Goal: Task Accomplishment & Management: Use online tool/utility

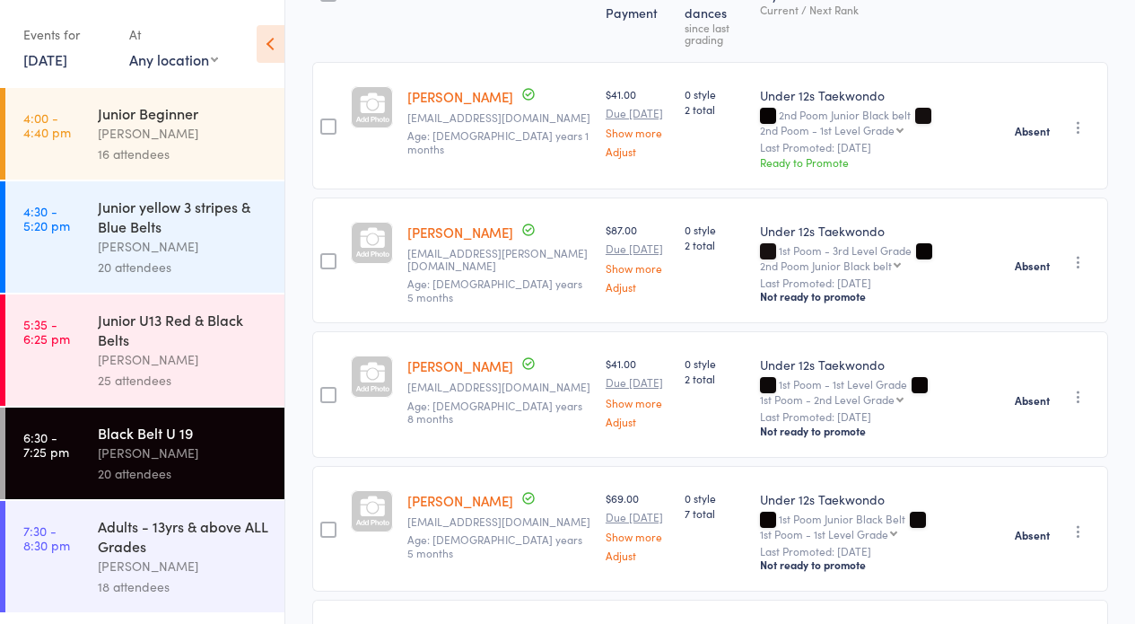
click at [177, 562] on div "[PERSON_NAME]" at bounding box center [183, 566] width 171 height 21
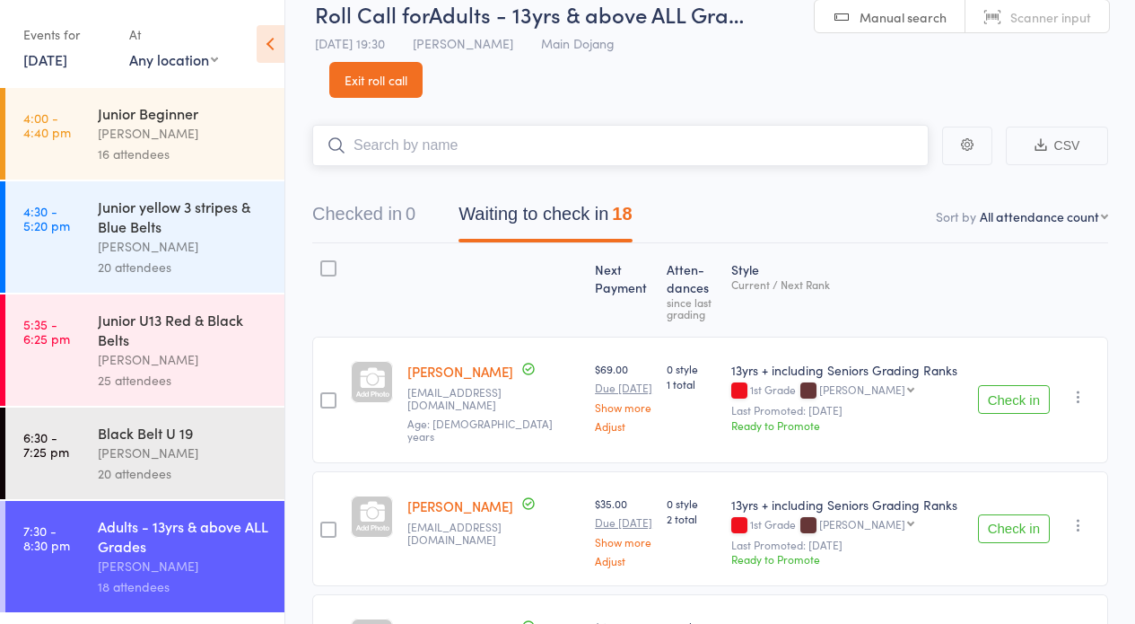
scroll to position [30, 0]
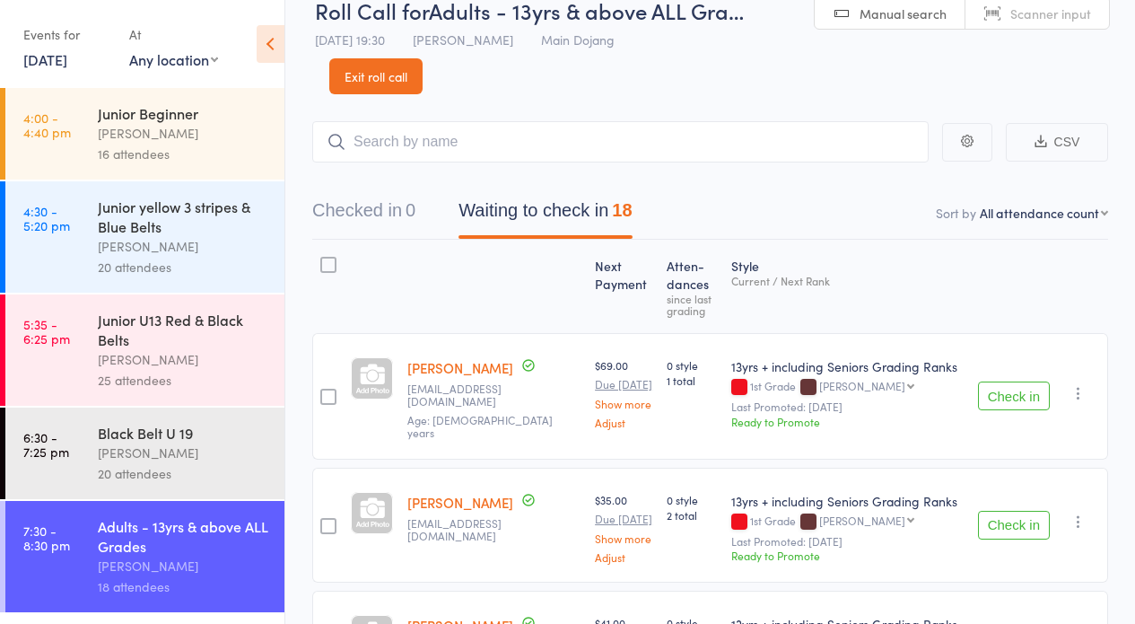
click at [1007, 393] on button "Check in" at bounding box center [1014, 395] width 72 height 29
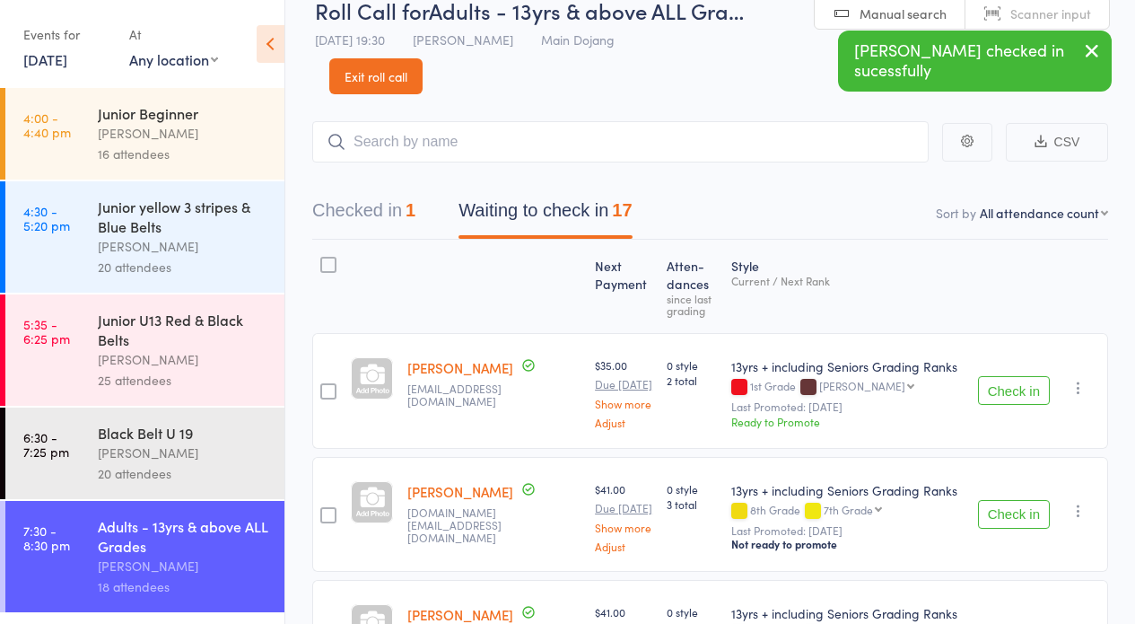
click at [1013, 392] on button "Check in" at bounding box center [1014, 390] width 72 height 29
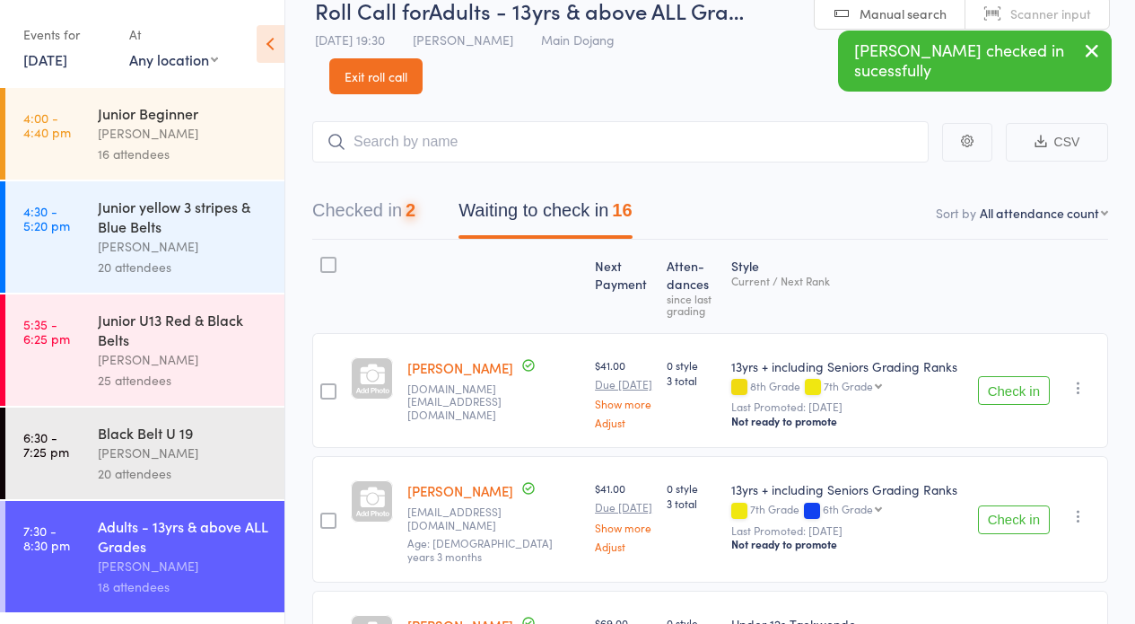
click at [1009, 392] on button "Check in" at bounding box center [1014, 390] width 72 height 29
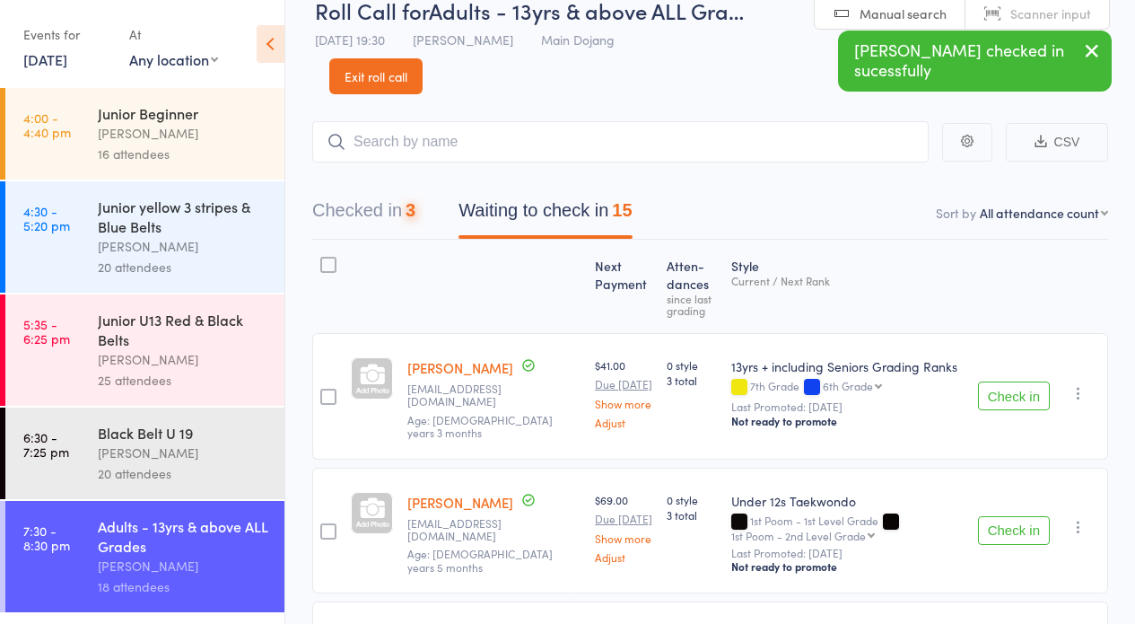
click at [1010, 393] on button "Check in" at bounding box center [1014, 395] width 72 height 29
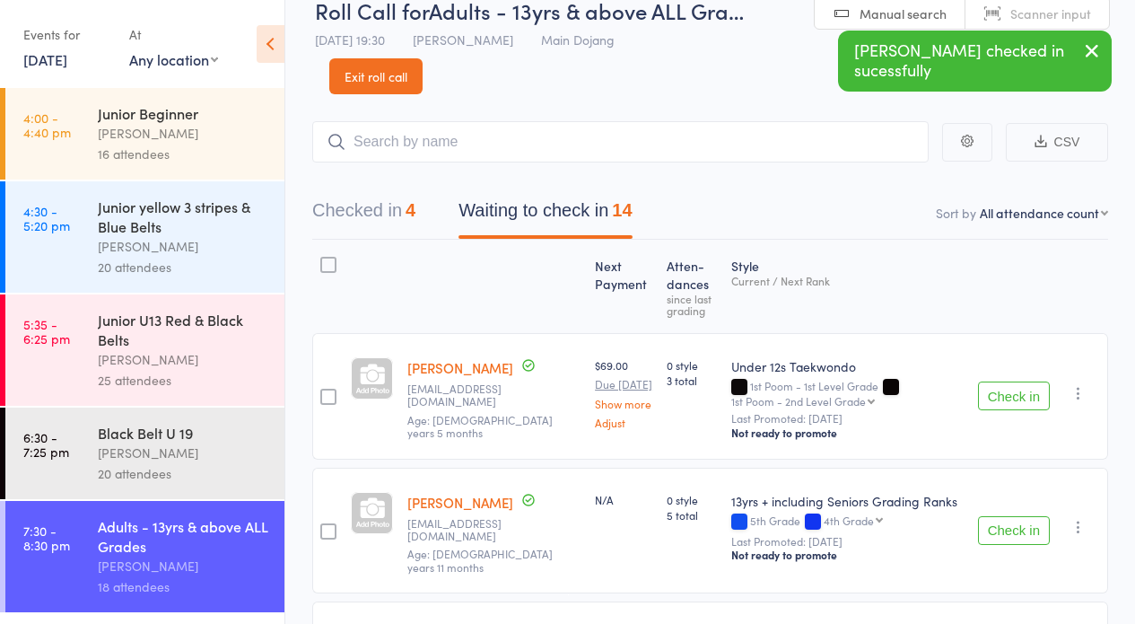
click at [1010, 393] on button "Check in" at bounding box center [1014, 395] width 72 height 29
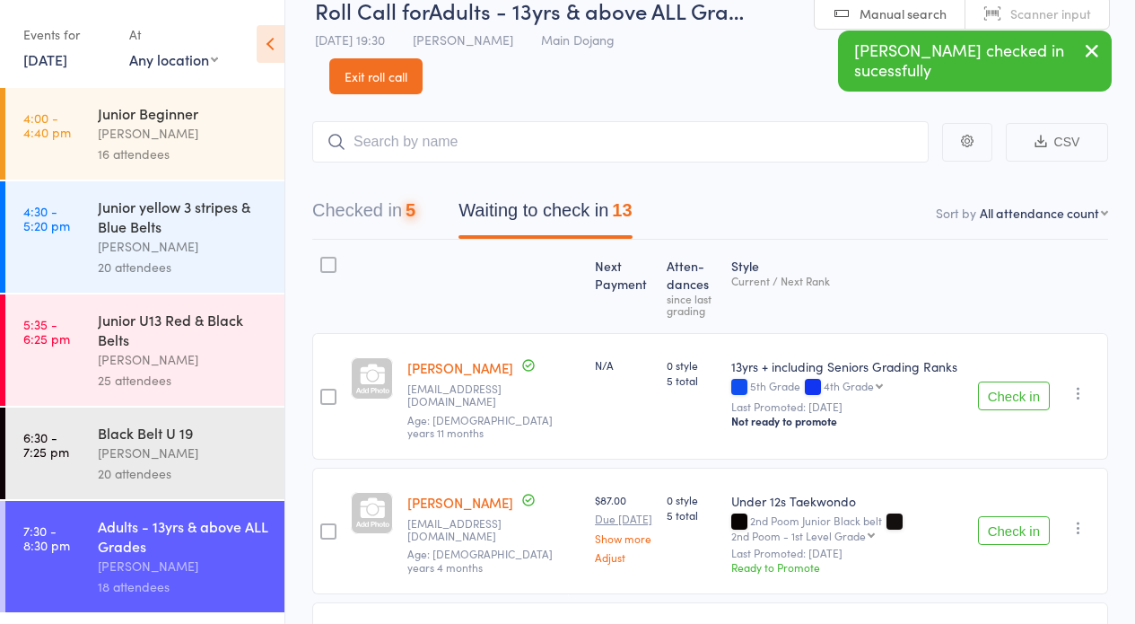
click at [1010, 392] on button "Check in" at bounding box center [1014, 395] width 72 height 29
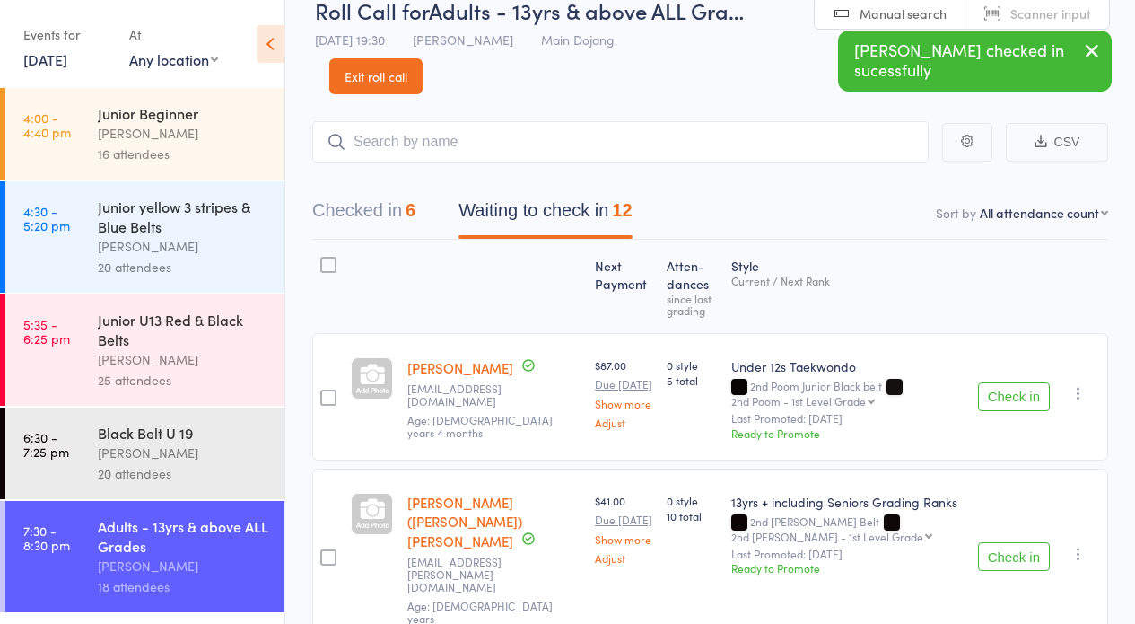
click at [1011, 393] on button "Check in" at bounding box center [1014, 396] width 72 height 29
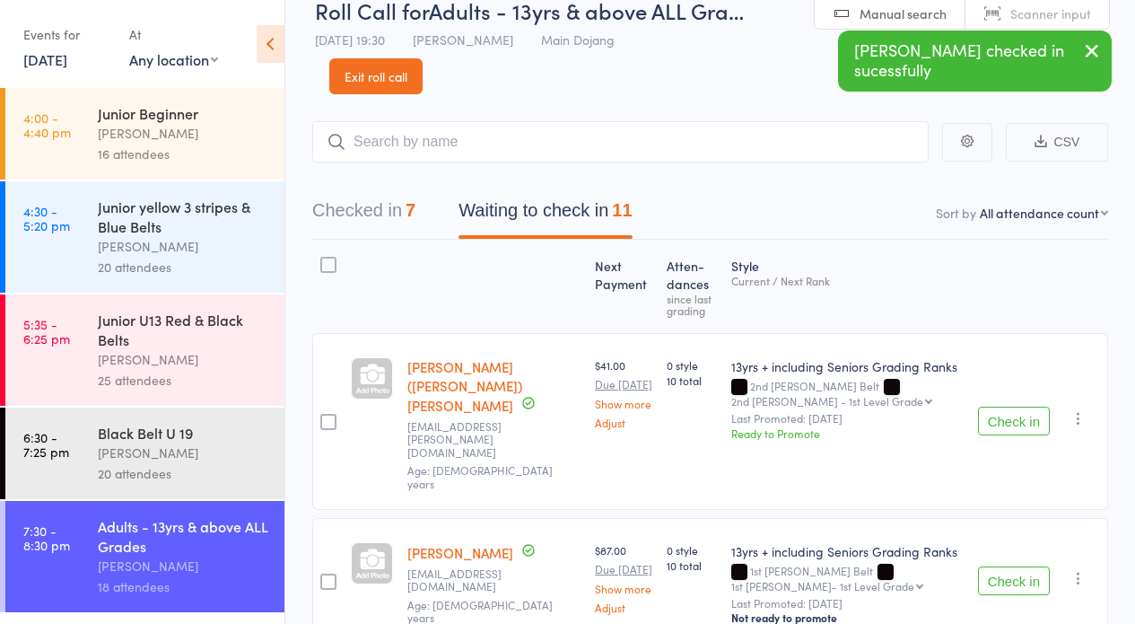
click at [1074, 409] on icon "button" at bounding box center [1079, 418] width 18 height 18
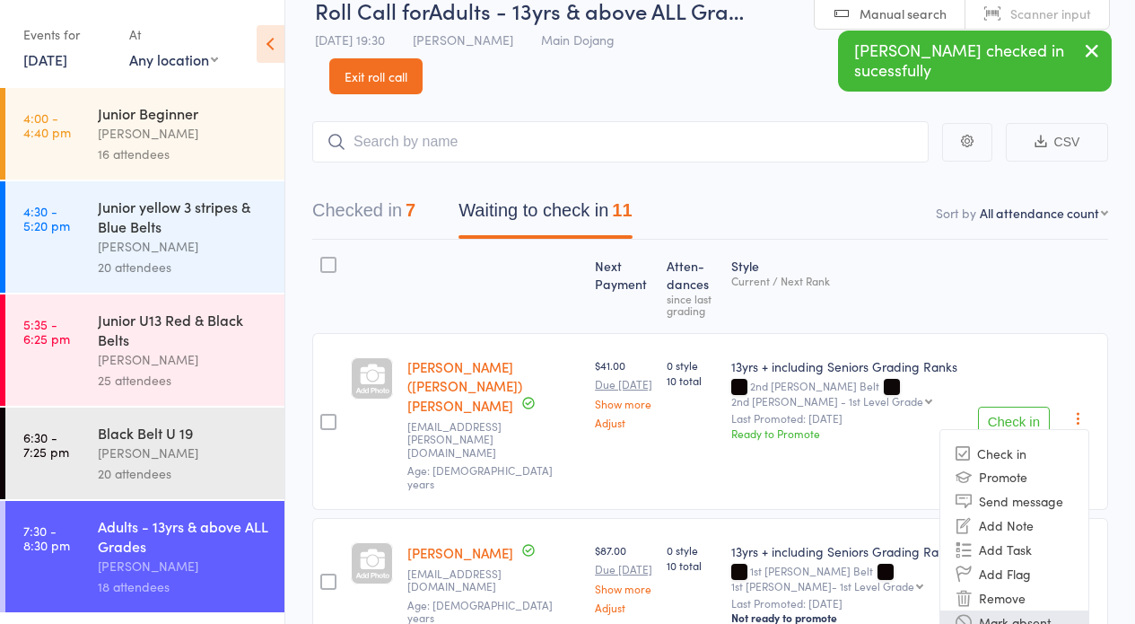
click at [1032, 610] on li "Mark absent" at bounding box center [1015, 622] width 148 height 24
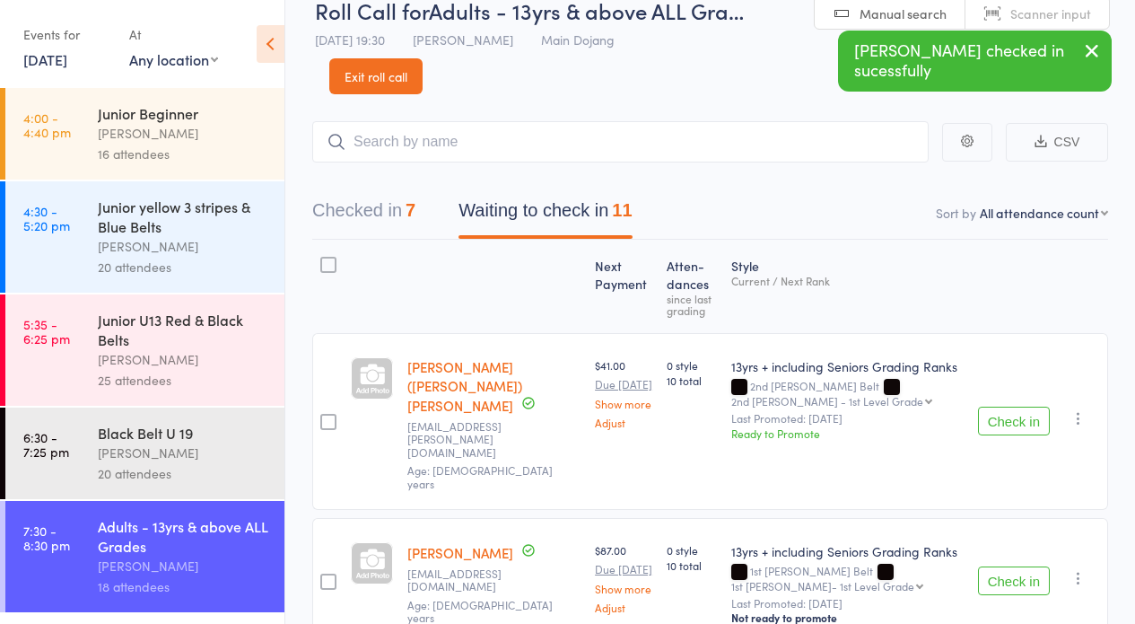
scroll to position [231, 0]
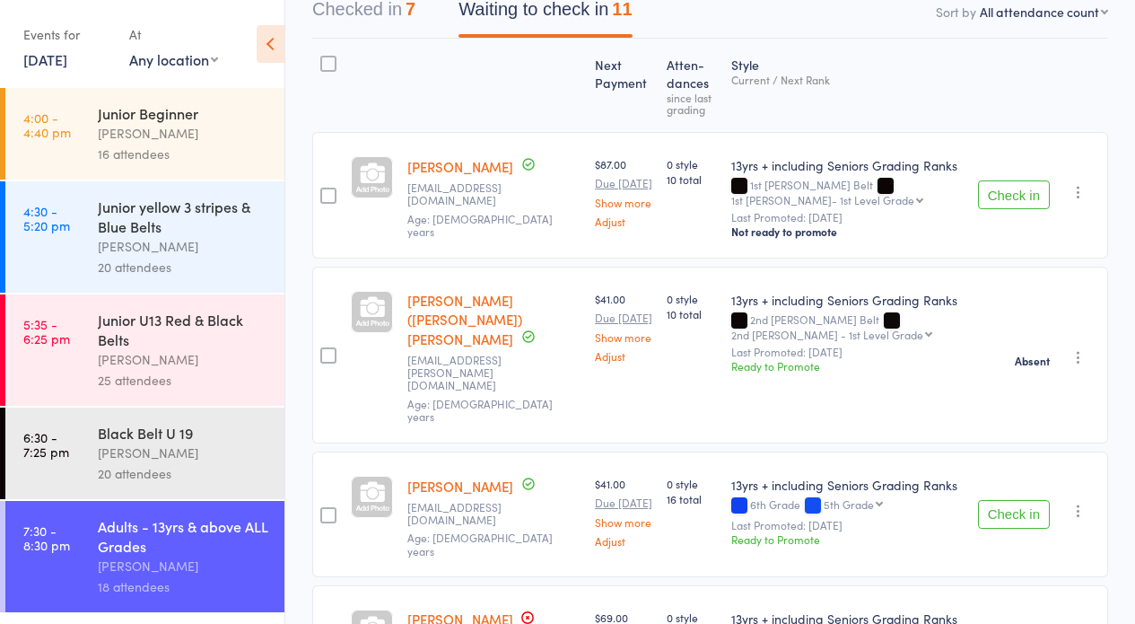
click at [1013, 196] on button "Check in" at bounding box center [1014, 194] width 72 height 29
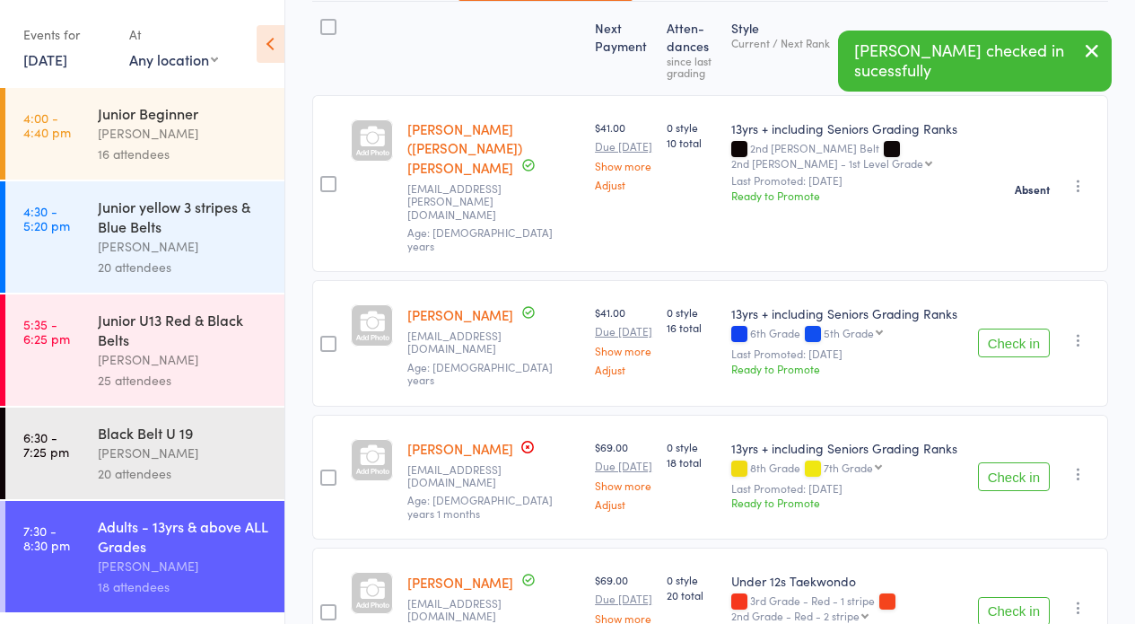
scroll to position [342, 0]
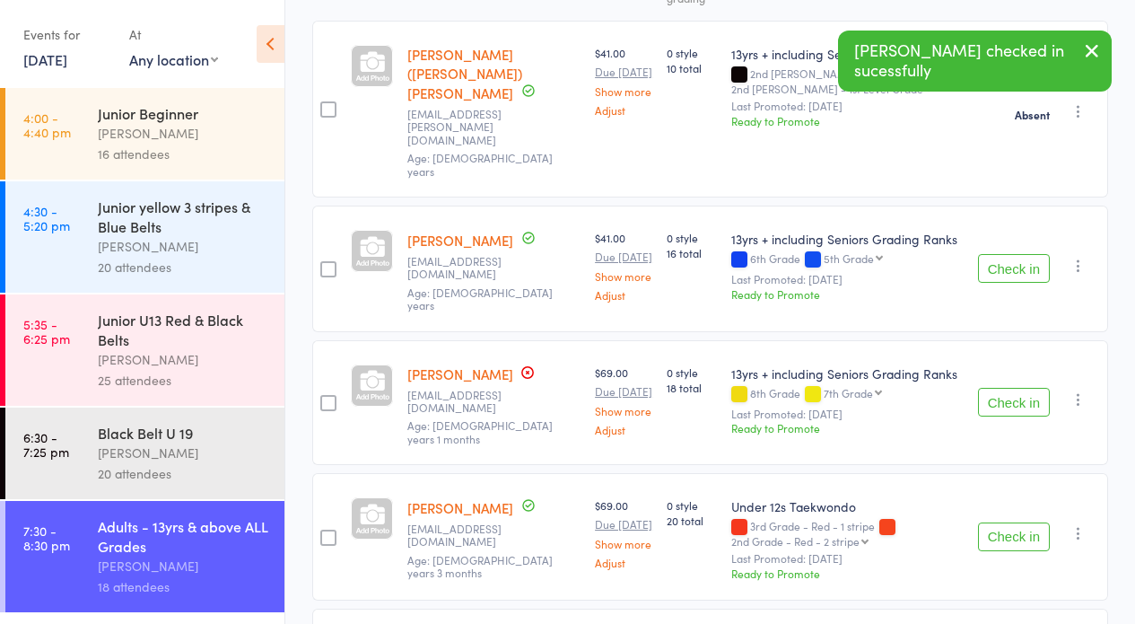
click at [1075, 257] on icon "button" at bounding box center [1079, 266] width 18 height 18
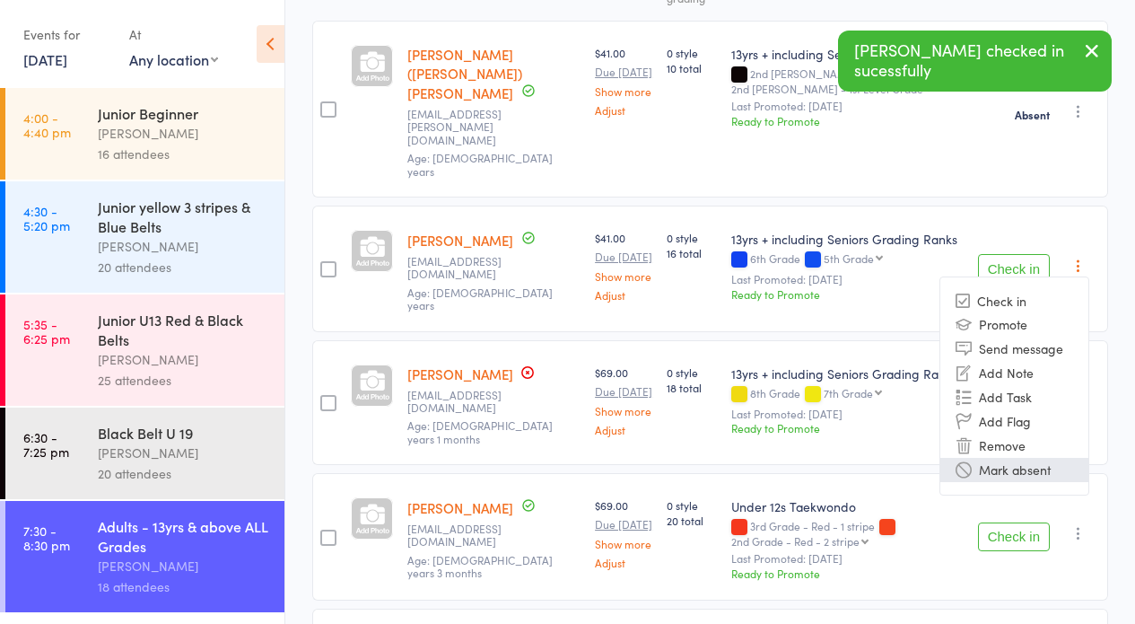
click at [1046, 458] on li "Mark absent" at bounding box center [1015, 470] width 148 height 24
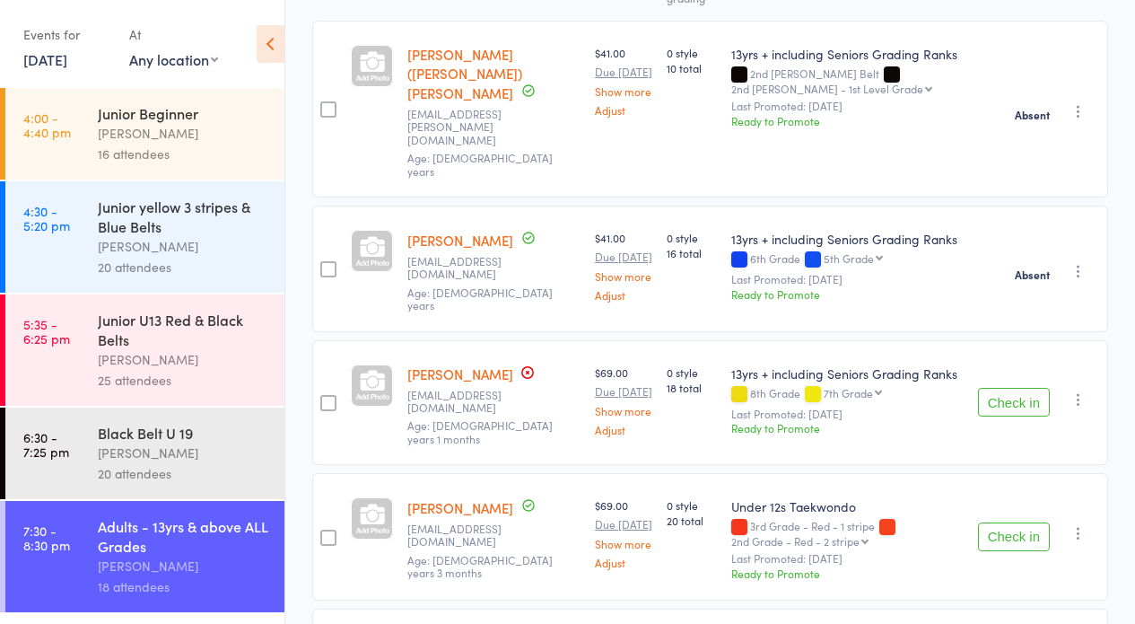
click at [997, 388] on button "Check in" at bounding box center [1014, 402] width 72 height 29
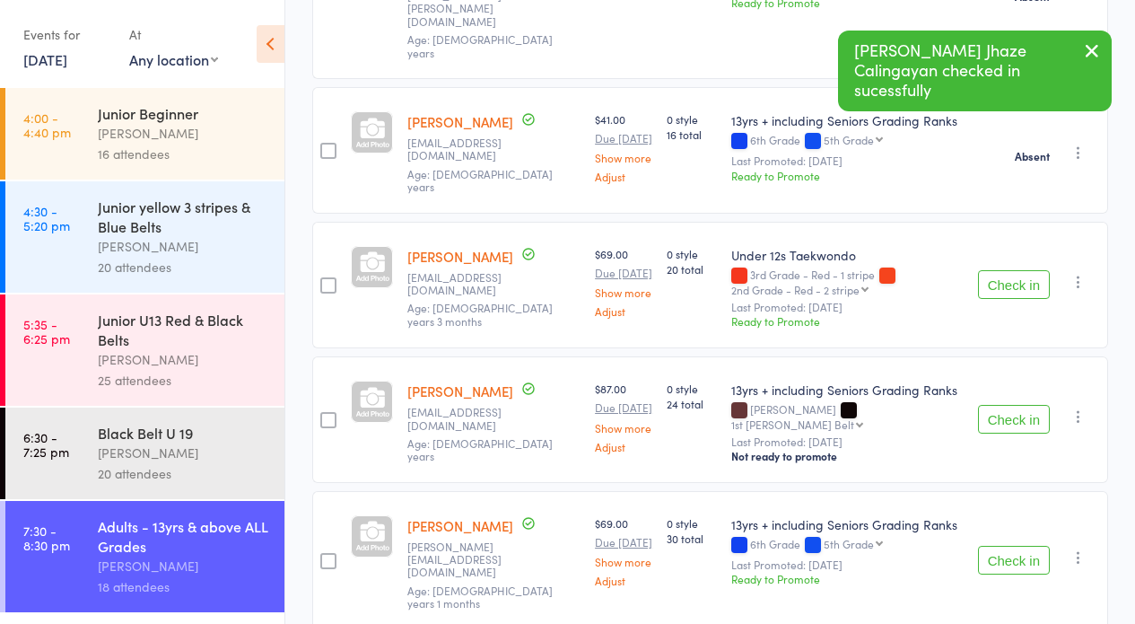
scroll to position [476, 0]
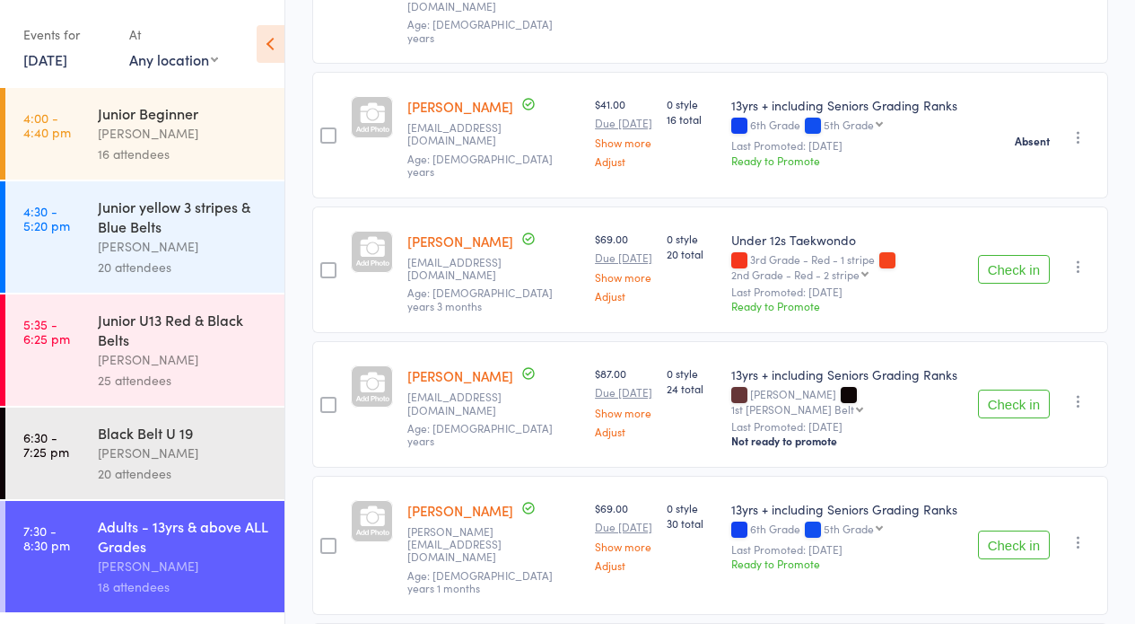
click at [1004, 389] on button "Check in" at bounding box center [1014, 403] width 72 height 29
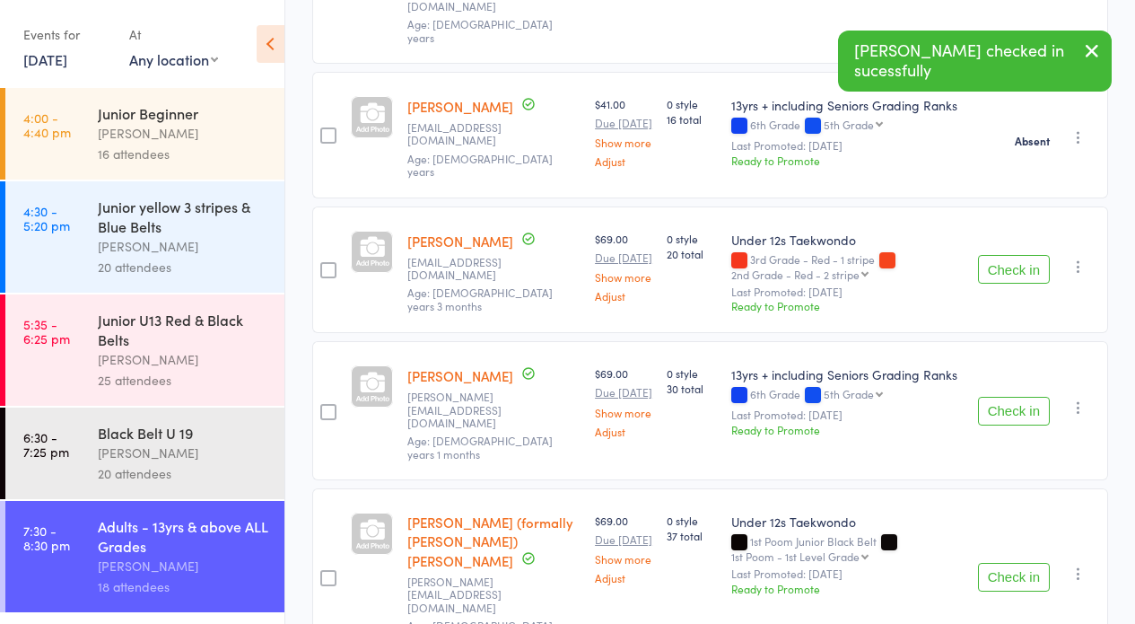
click at [1008, 397] on button "Check in" at bounding box center [1014, 411] width 72 height 29
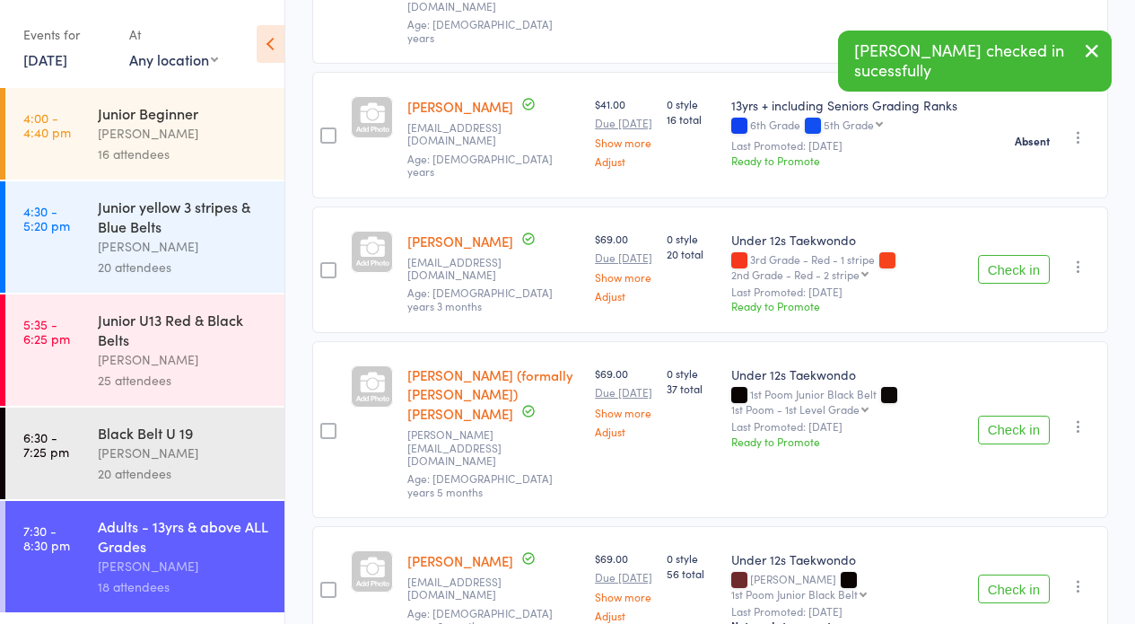
click at [1011, 416] on button "Check in" at bounding box center [1014, 430] width 72 height 29
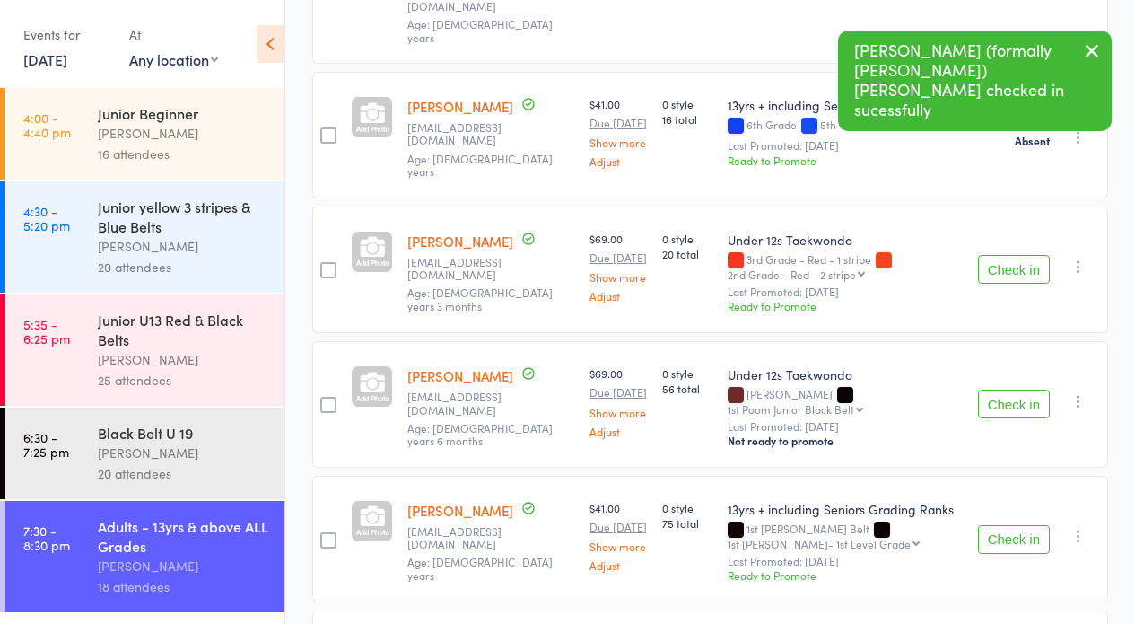
scroll to position [504, 0]
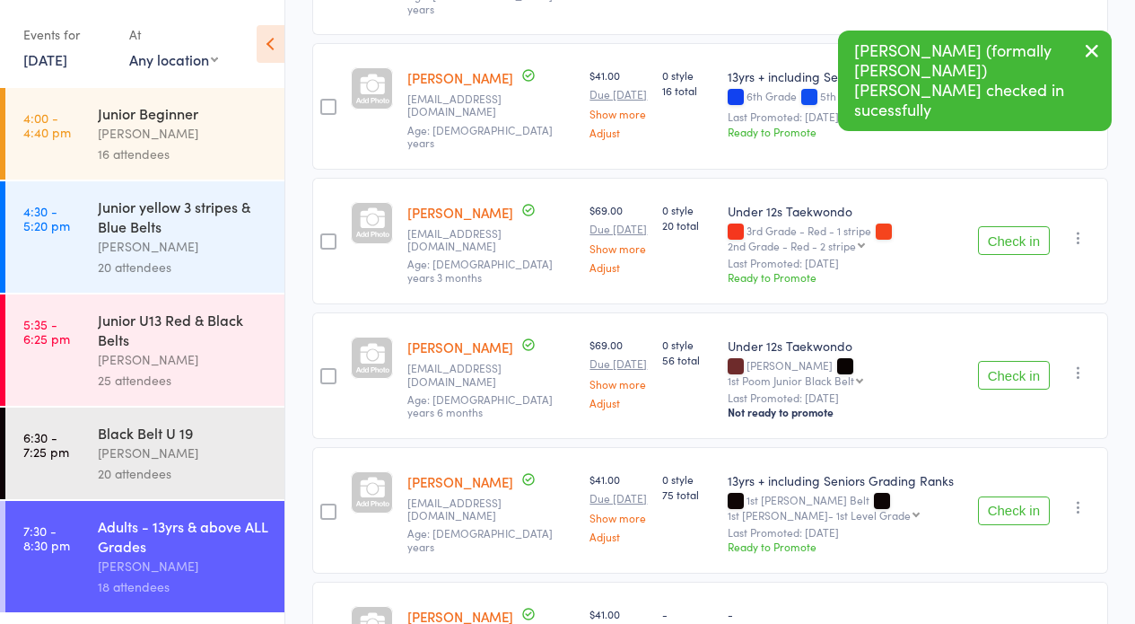
click at [1014, 361] on button "Check in" at bounding box center [1014, 375] width 72 height 29
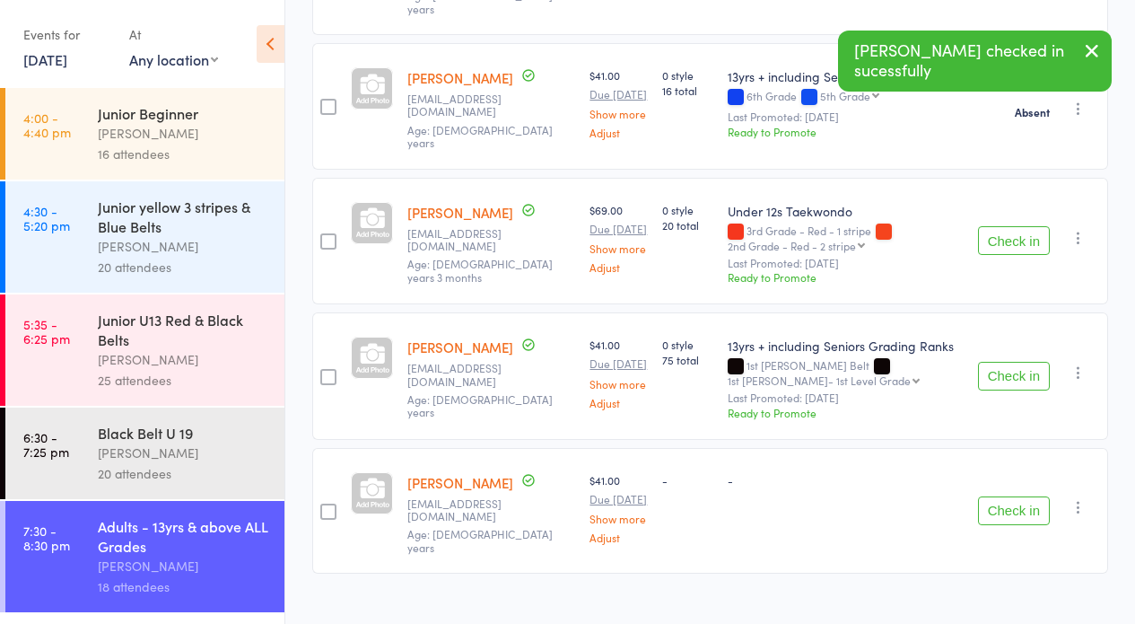
scroll to position [451, 0]
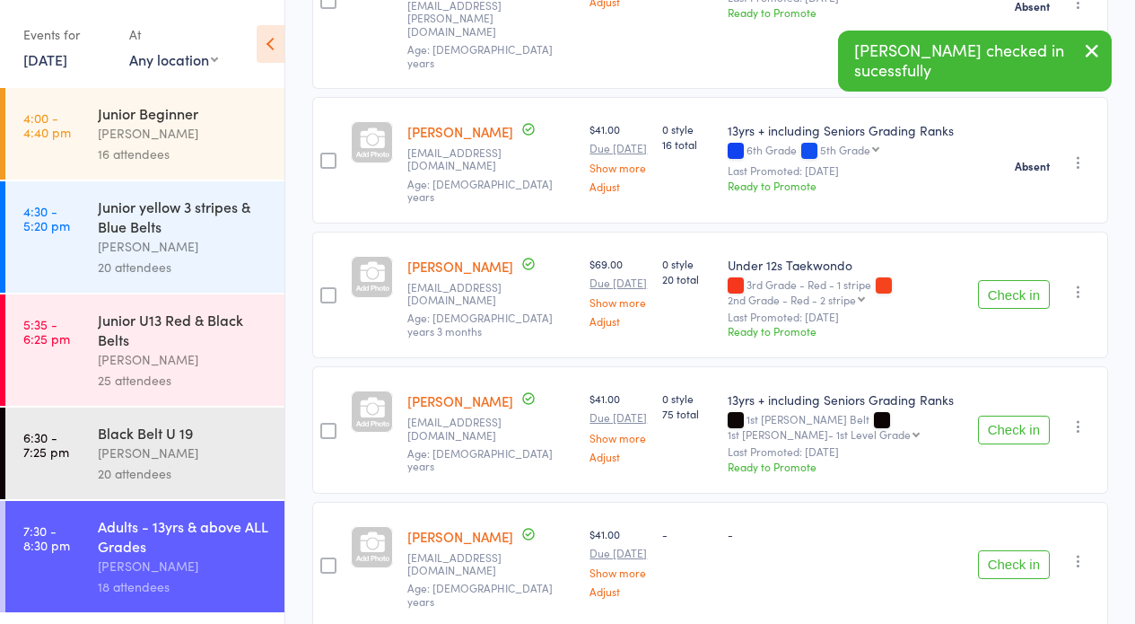
click at [1002, 416] on button "Check in" at bounding box center [1014, 430] width 72 height 29
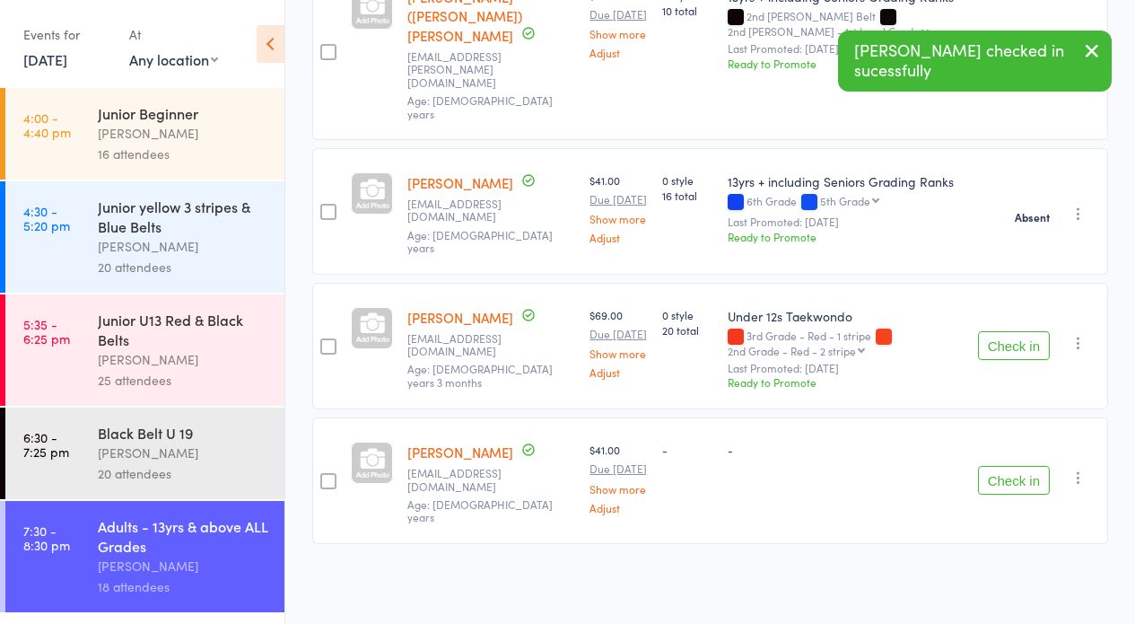
scroll to position [318, 0]
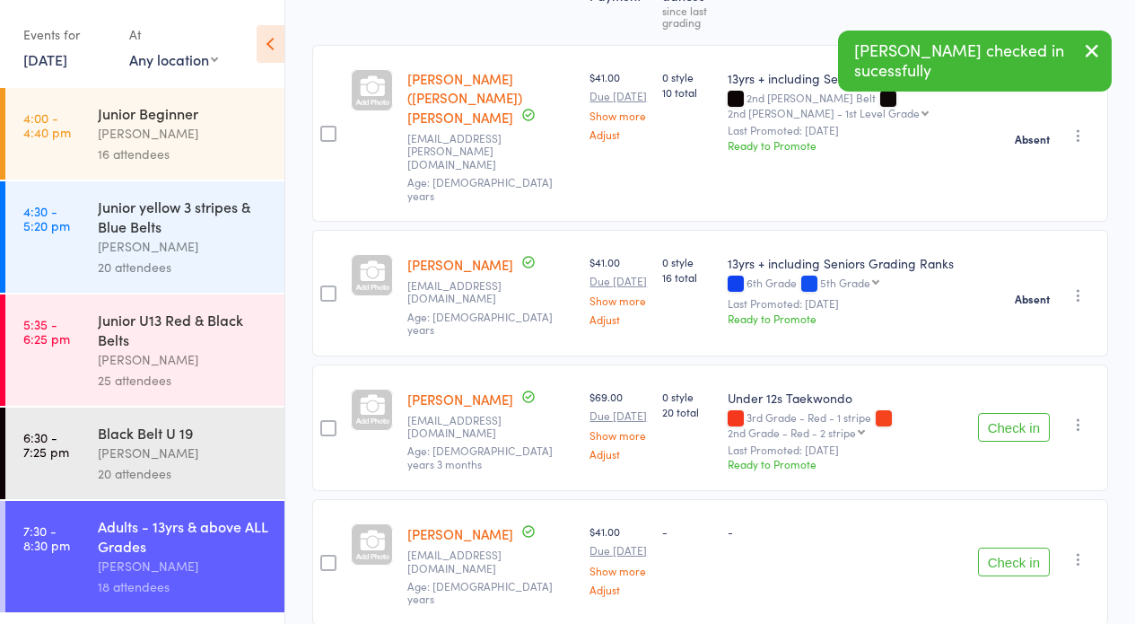
click at [1011, 547] on button "Check in" at bounding box center [1014, 561] width 72 height 29
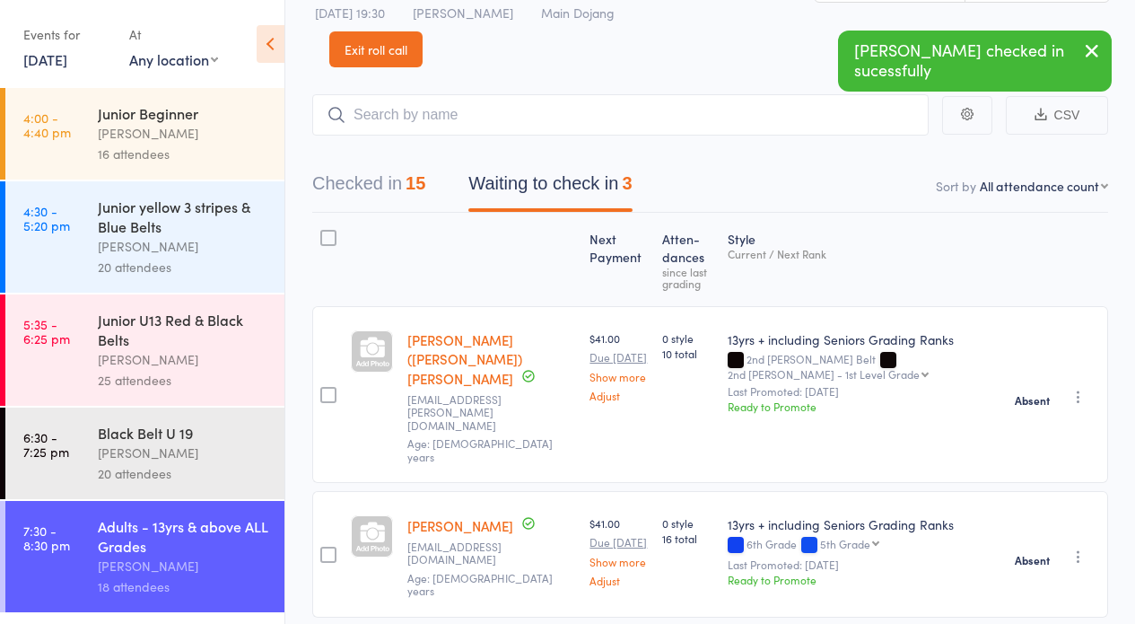
scroll to position [0, 0]
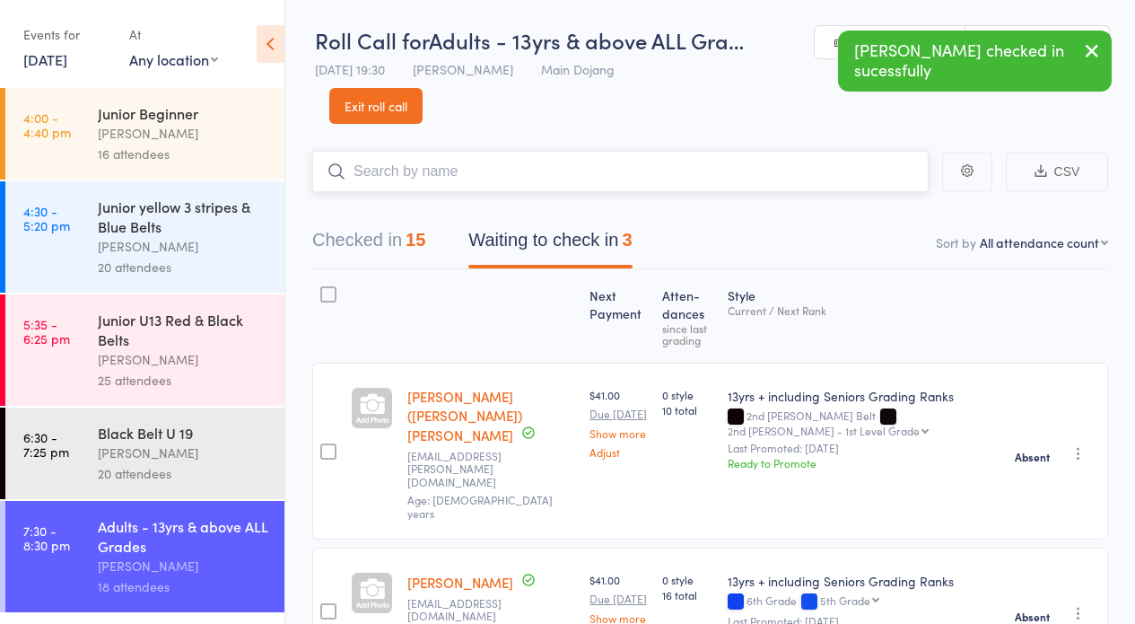
drag, startPoint x: 411, startPoint y: 175, endPoint x: 486, endPoint y: 187, distance: 75.4
click at [413, 175] on input "search" at bounding box center [620, 171] width 617 height 41
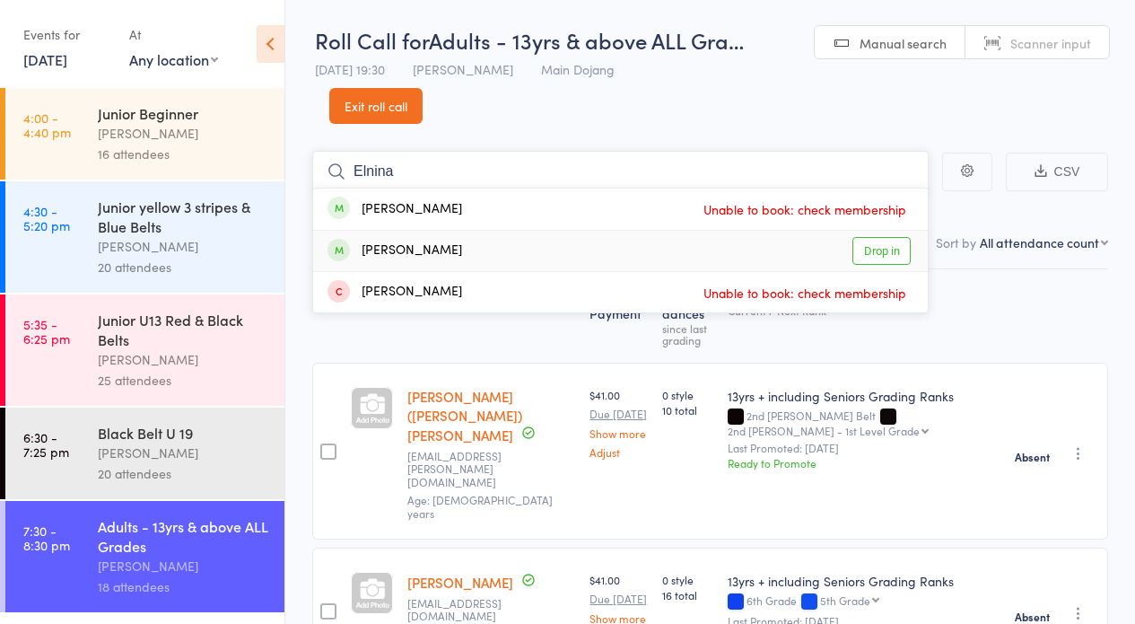
type input "Elnina"
click at [877, 248] on link "Drop in" at bounding box center [882, 251] width 58 height 28
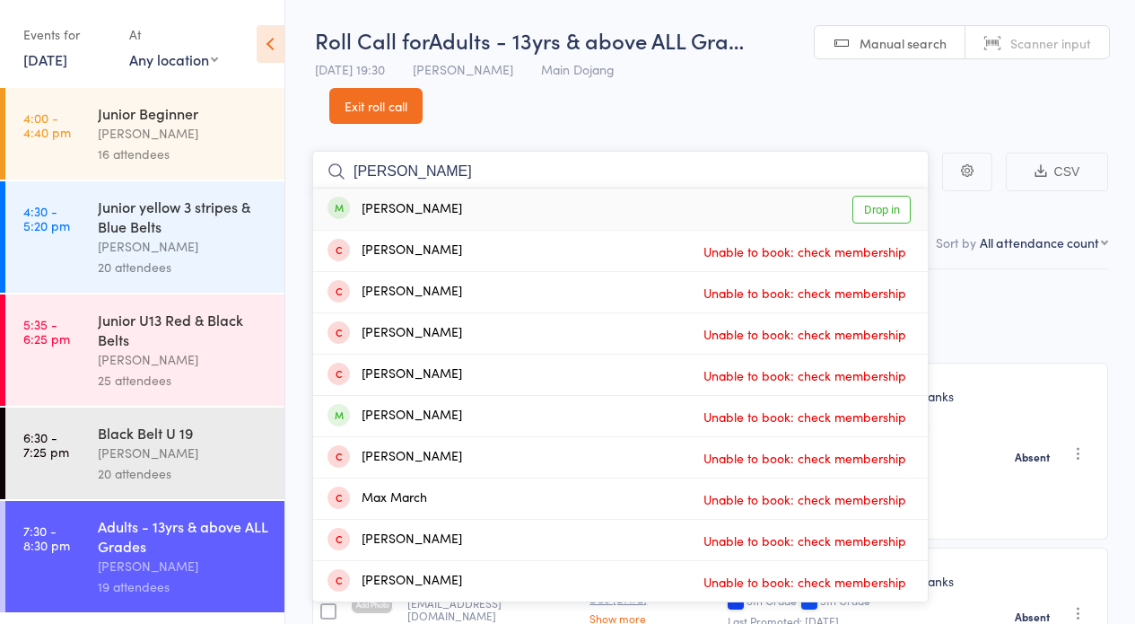
type input "[PERSON_NAME]"
click at [882, 204] on link "Drop in" at bounding box center [882, 210] width 58 height 28
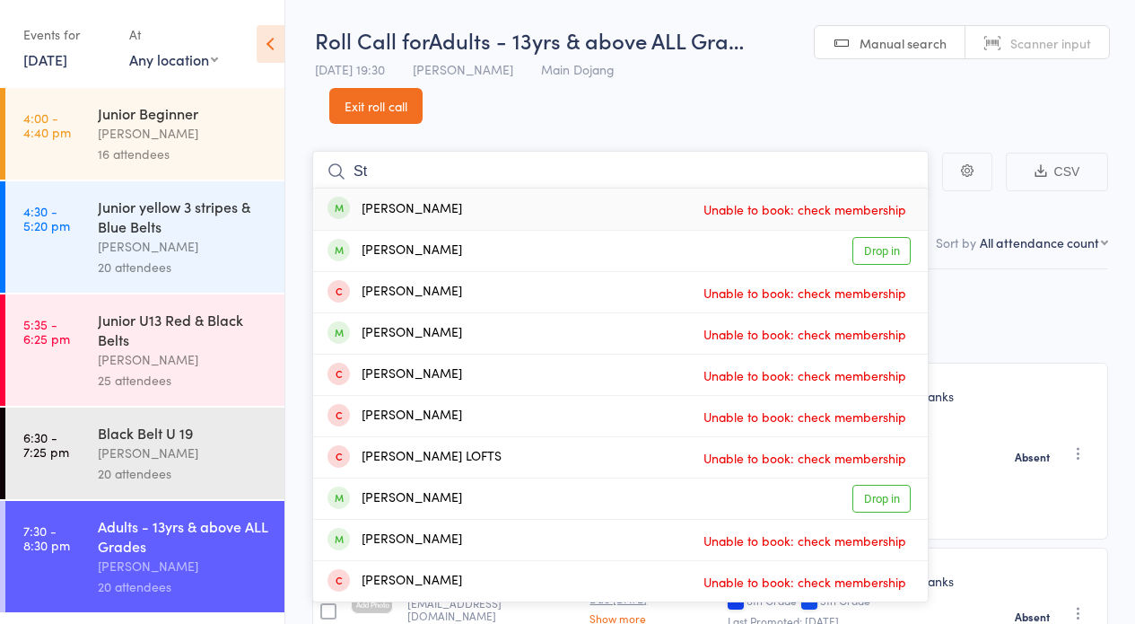
type input "S"
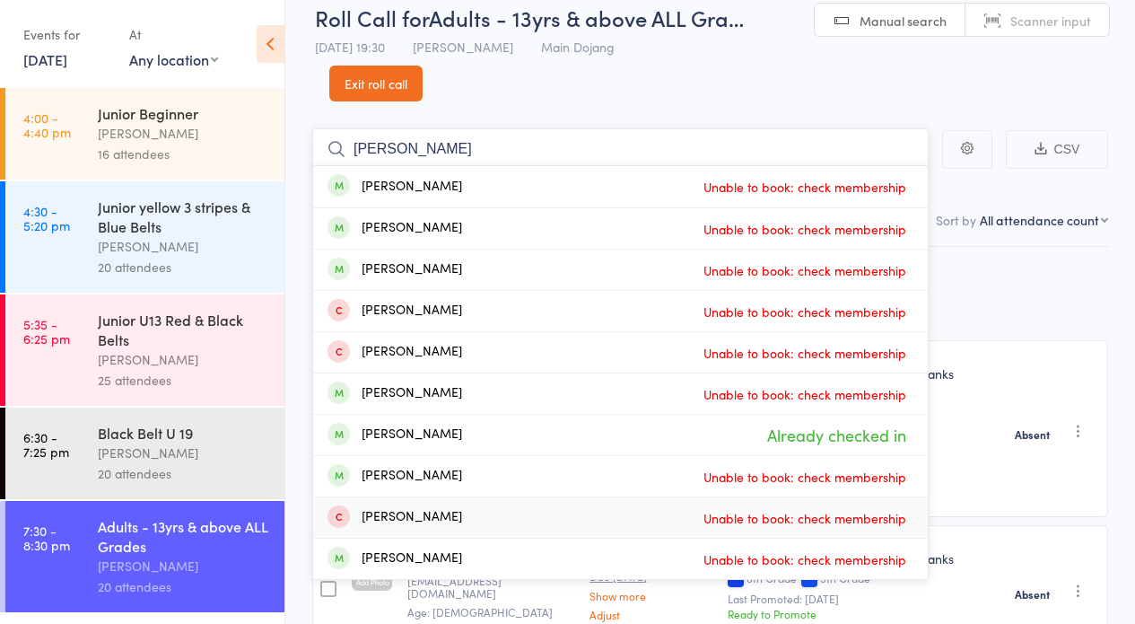
scroll to position [52, 0]
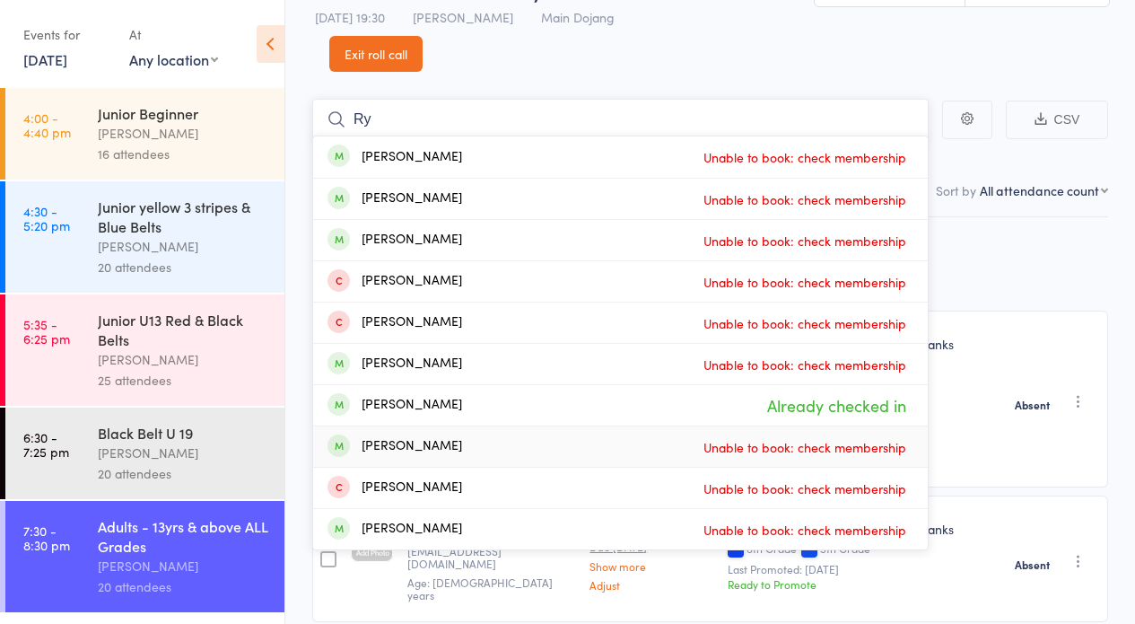
type input "R"
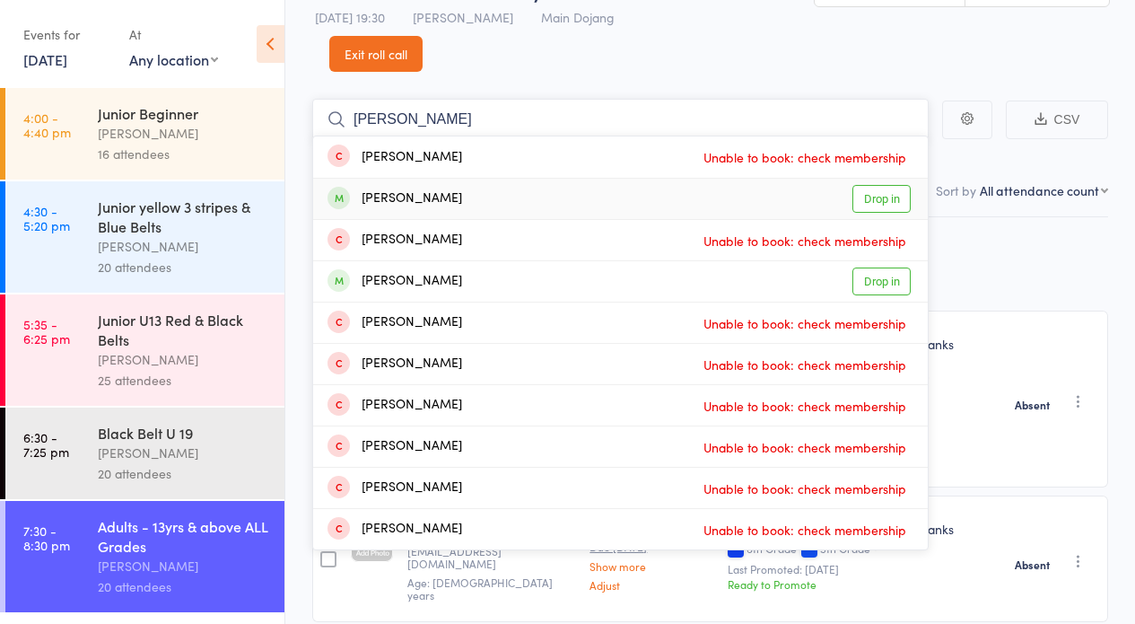
type input "[PERSON_NAME]"
click at [879, 192] on link "Drop in" at bounding box center [882, 199] width 58 height 28
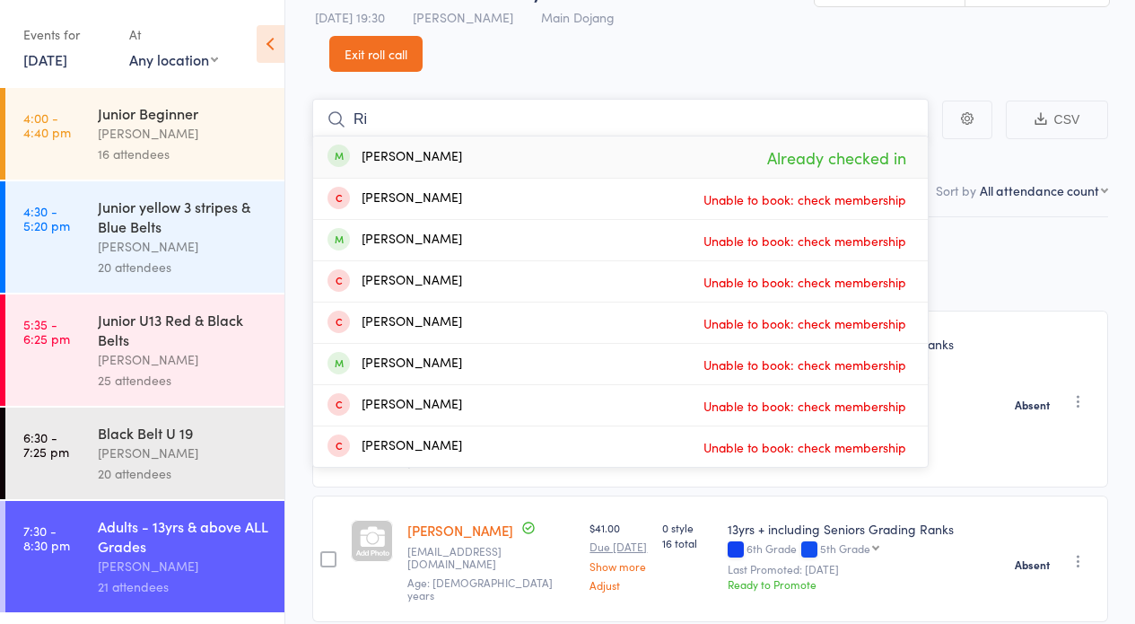
type input "R"
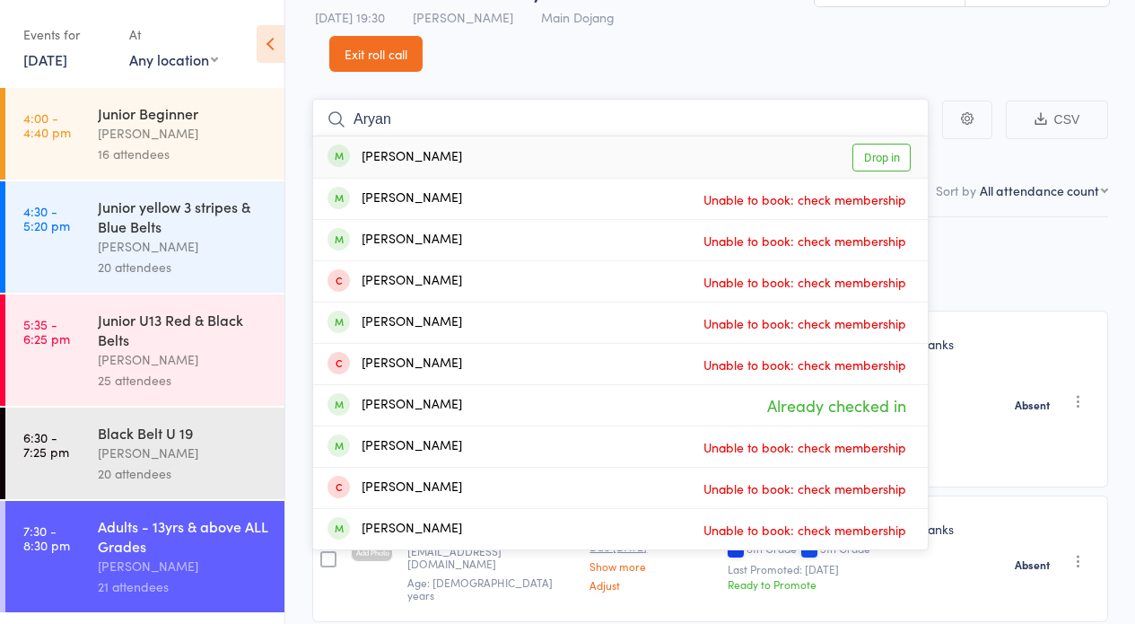
type input "Aryan"
click at [880, 152] on link "Drop in" at bounding box center [882, 158] width 58 height 28
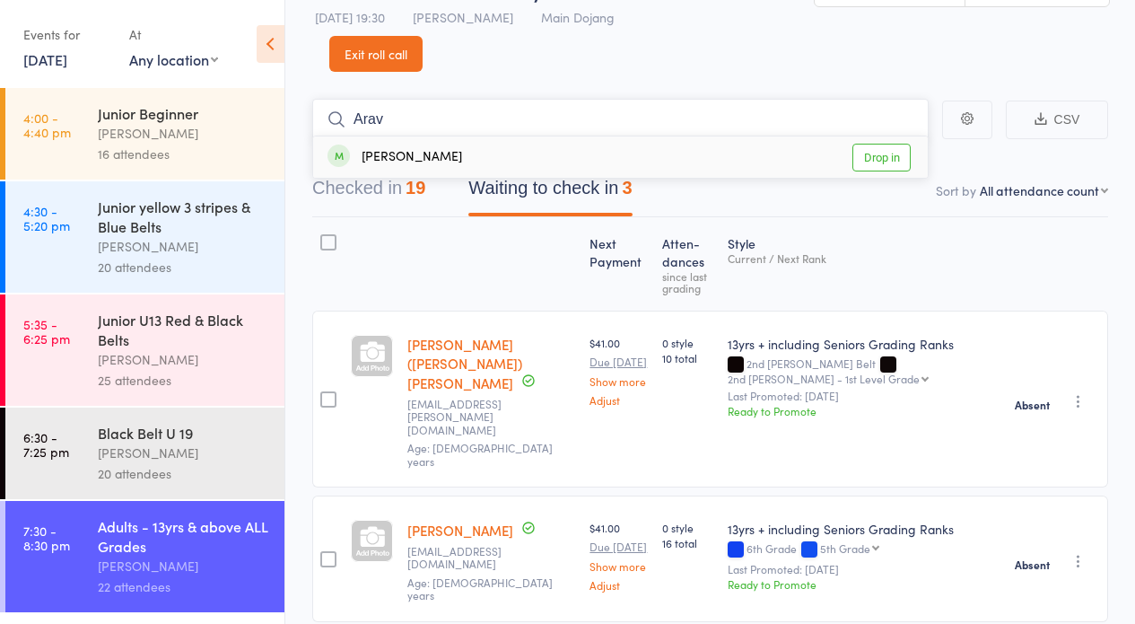
type input "Arav"
click at [881, 153] on link "Drop in" at bounding box center [882, 158] width 58 height 28
click at [346, 181] on button "Checked in 20" at bounding box center [368, 193] width 113 height 48
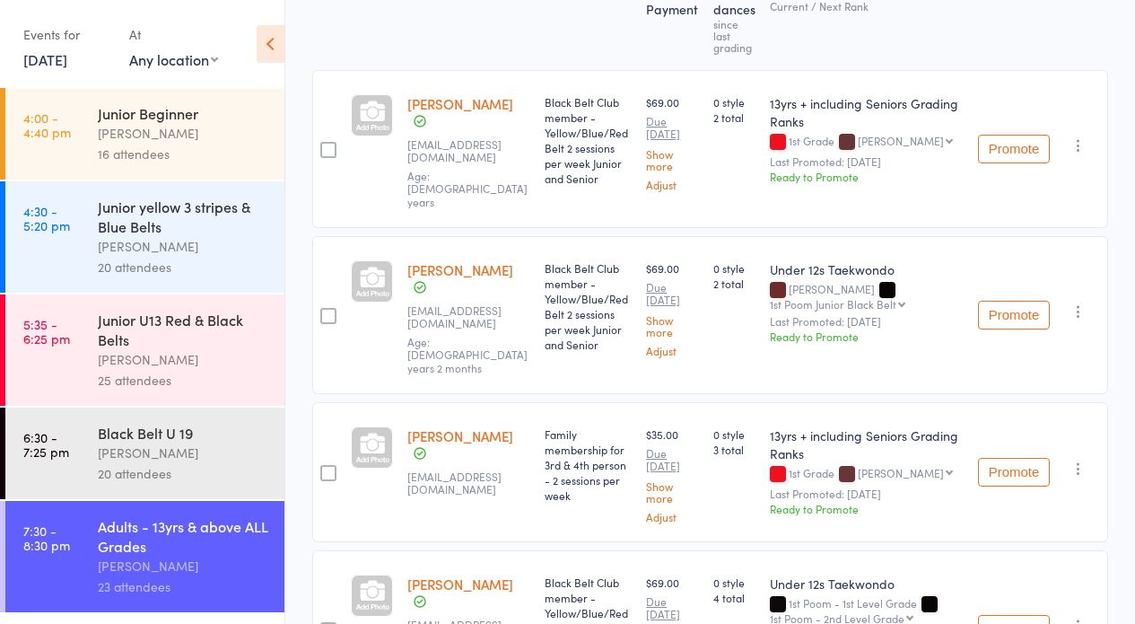
scroll to position [0, 0]
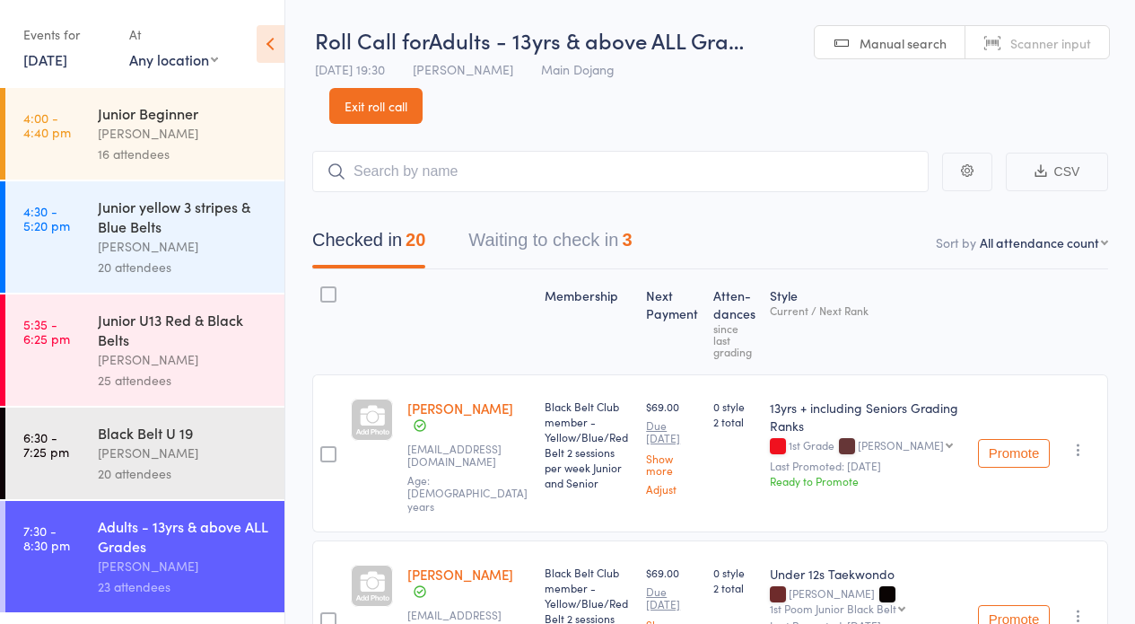
click at [357, 101] on link "Exit roll call" at bounding box center [375, 106] width 93 height 36
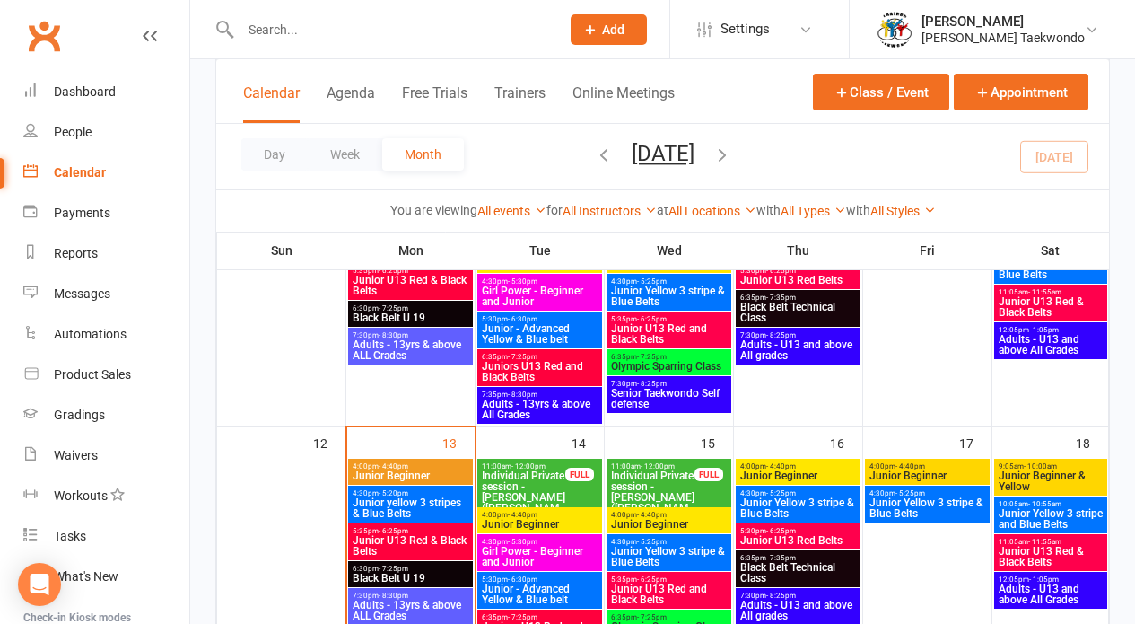
scroll to position [482, 0]
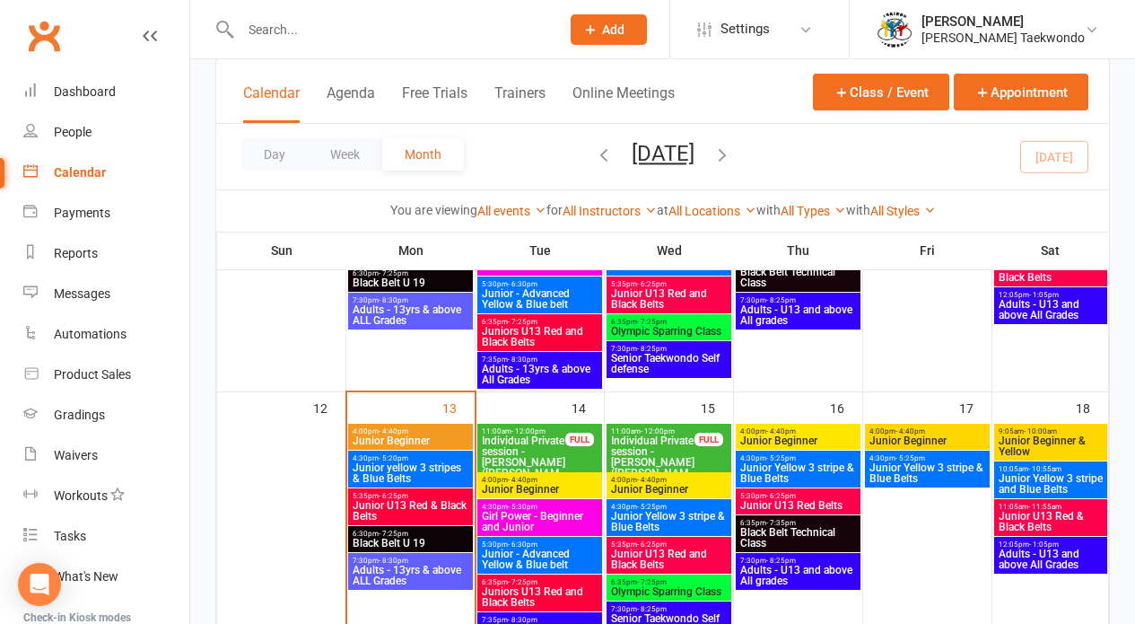
click at [409, 564] on span "Adults - 13yrs & above ALL Grades" at bounding box center [411, 575] width 118 height 22
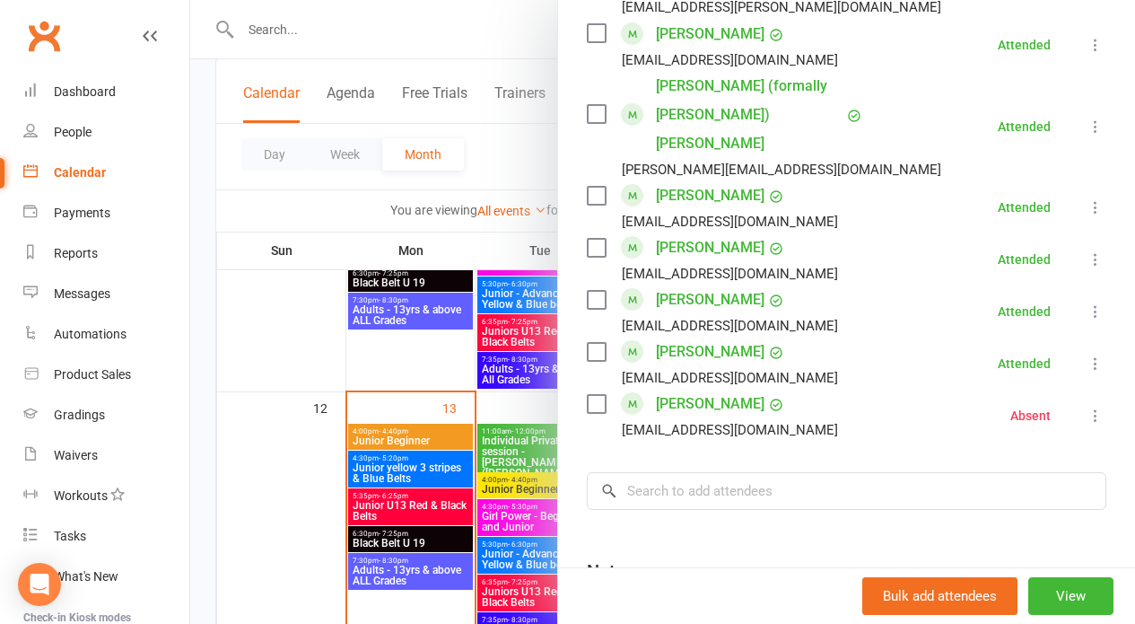
scroll to position [1100, 0]
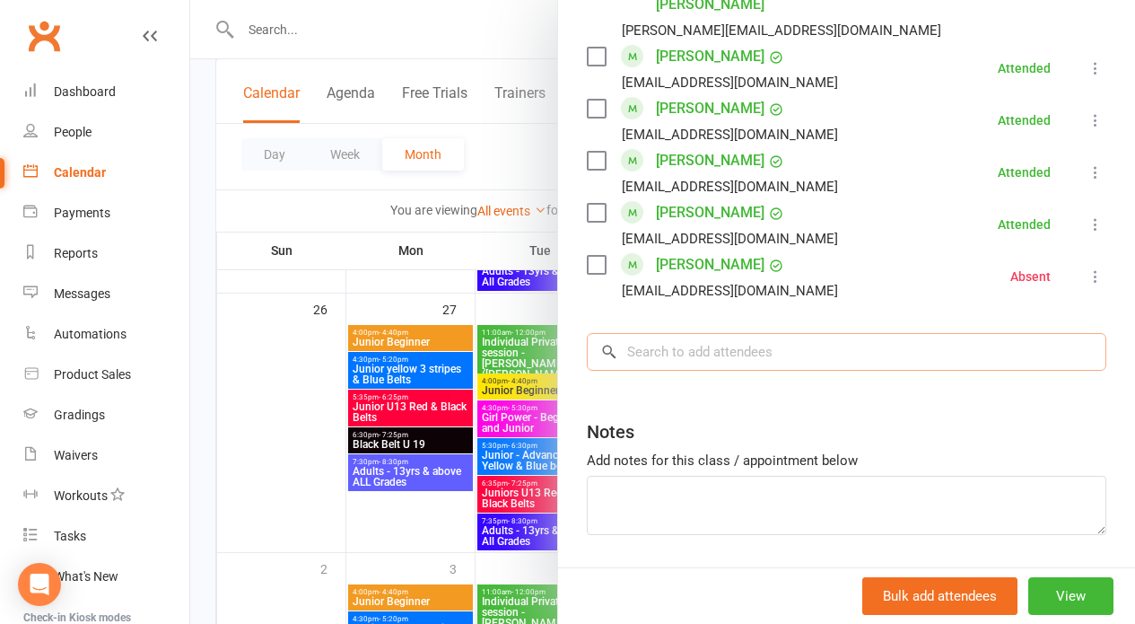
click at [648, 333] on input "search" at bounding box center [847, 352] width 520 height 38
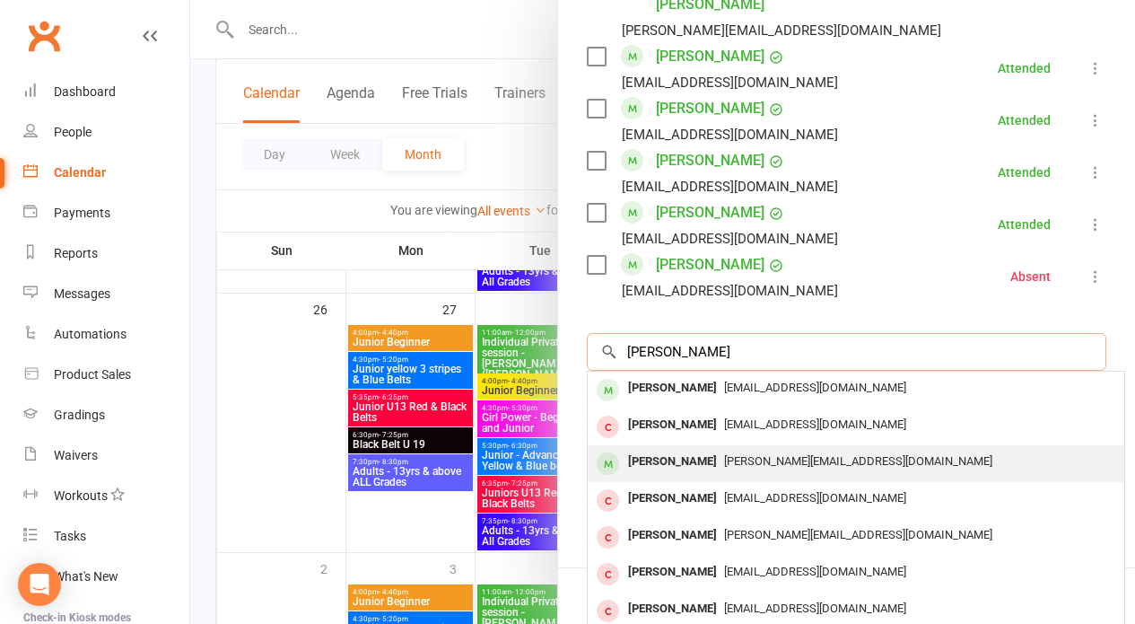
type input "[PERSON_NAME]"
click at [724, 454] on span "nicole@holidayandcruise.com.au" at bounding box center [858, 460] width 268 height 13
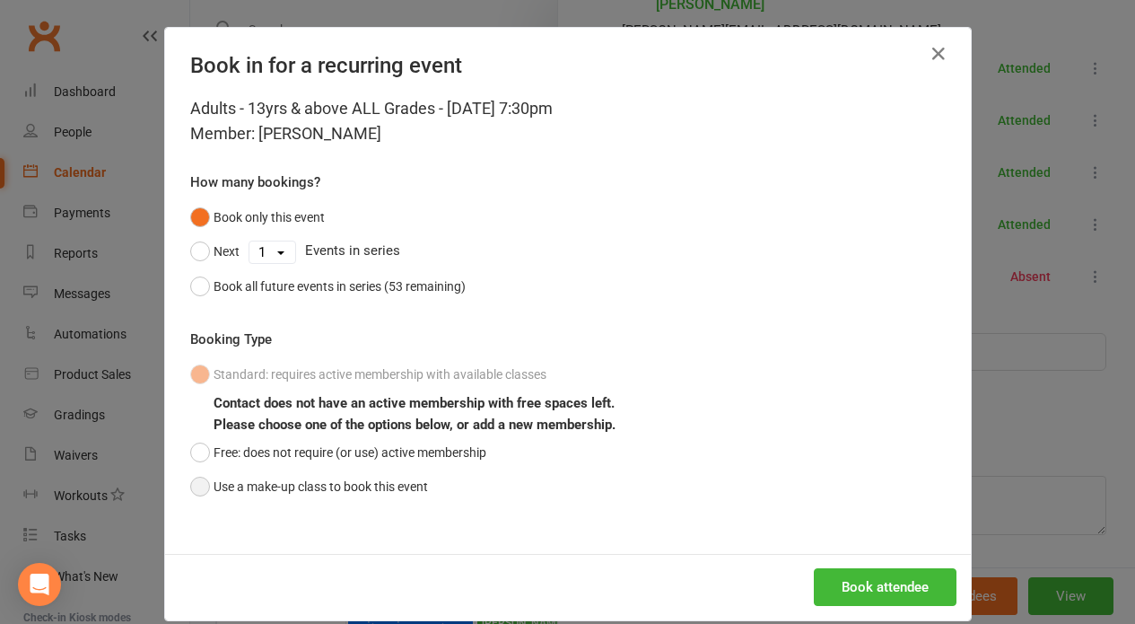
drag, startPoint x: 190, startPoint y: 484, endPoint x: 265, endPoint y: 484, distance: 74.5
click at [190, 484] on button "Use a make-up class to book this event" at bounding box center [309, 486] width 238 height 34
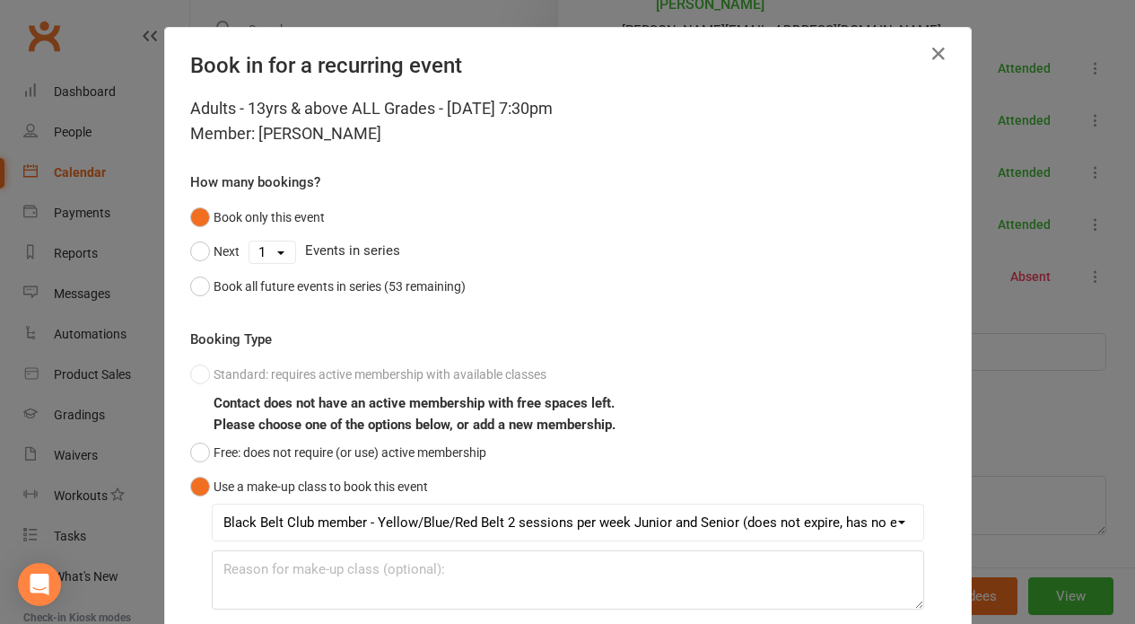
scroll to position [1341, 0]
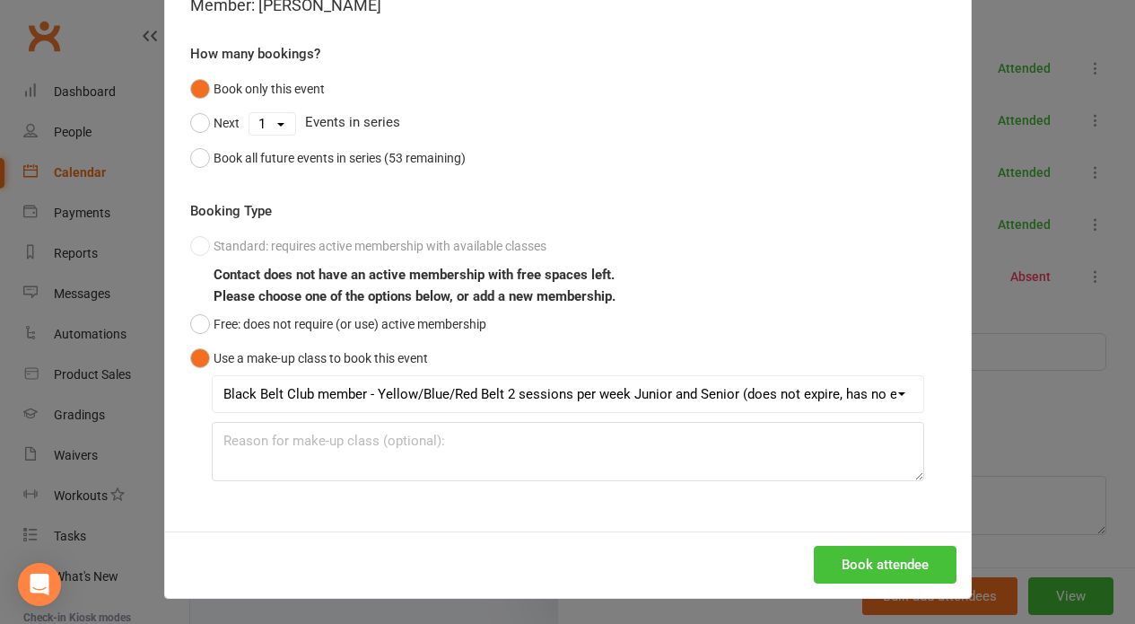
click at [857, 559] on button "Book attendee" at bounding box center [885, 565] width 143 height 38
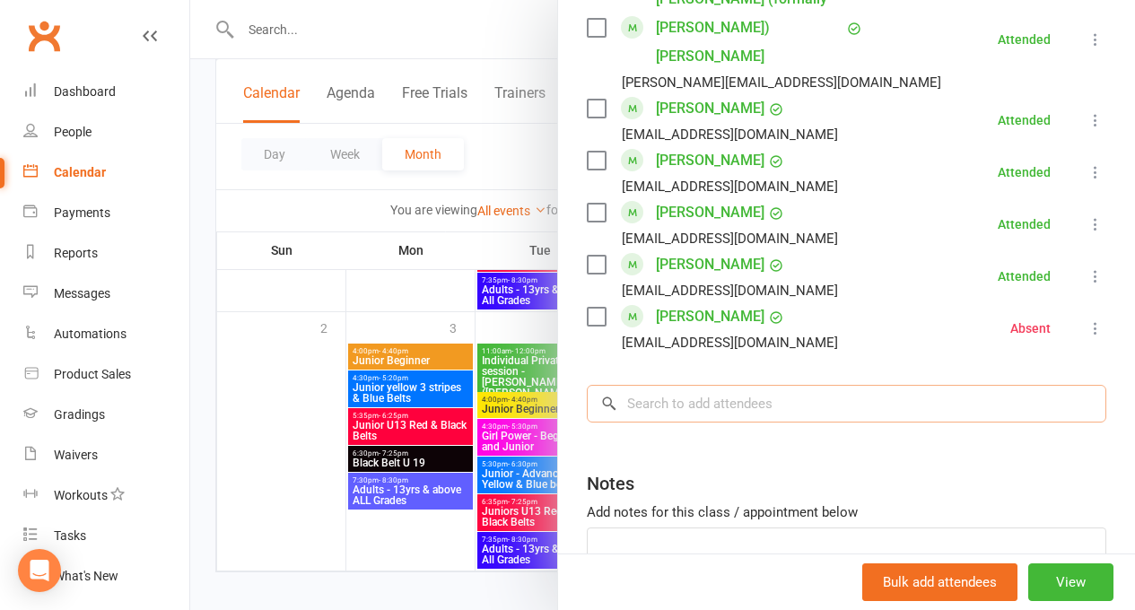
click at [661, 385] on input "search" at bounding box center [847, 404] width 520 height 38
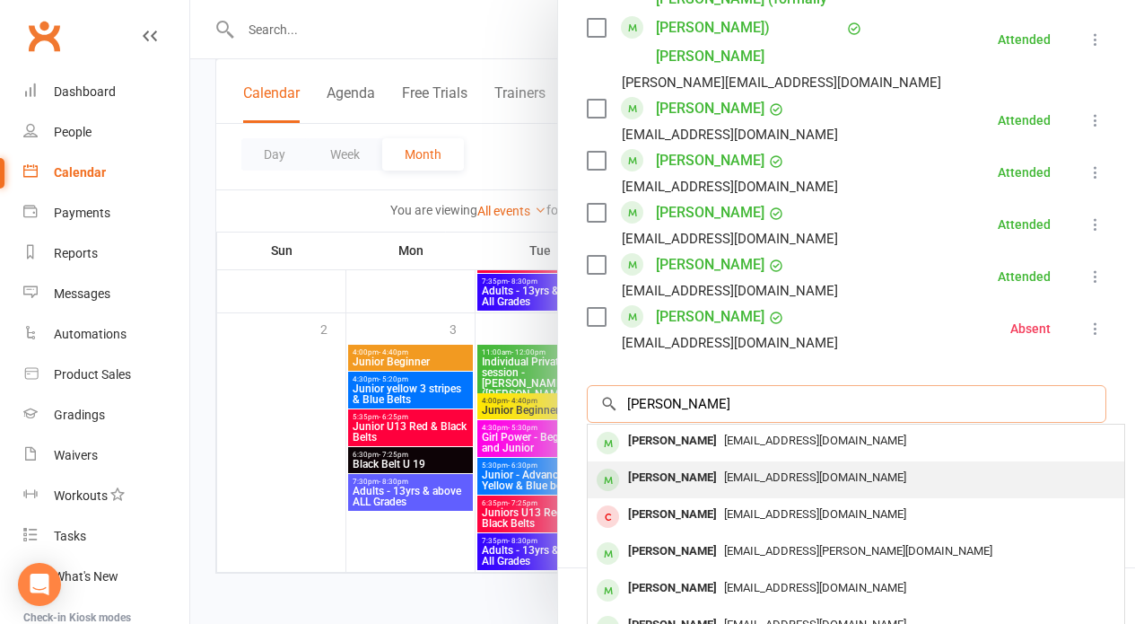
type input "[PERSON_NAME]"
click at [744, 470] on span "krjegadeesh@gmail.com" at bounding box center [815, 476] width 182 height 13
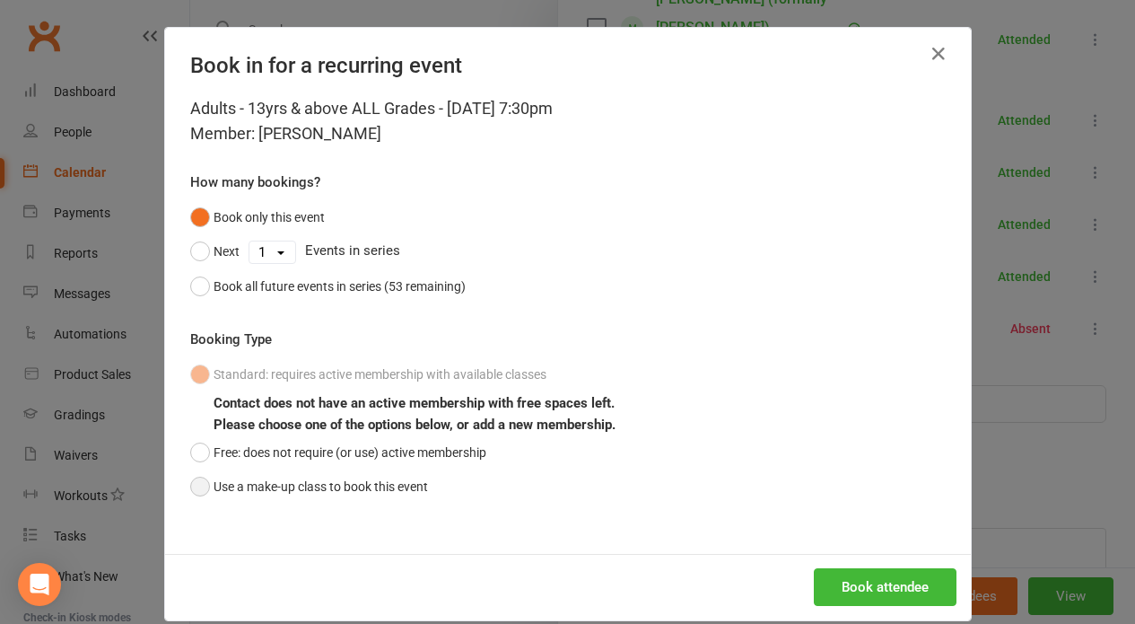
drag, startPoint x: 190, startPoint y: 482, endPoint x: 355, endPoint y: 480, distance: 165.1
click at [191, 481] on button "Use a make-up class to book this event" at bounding box center [309, 486] width 238 height 34
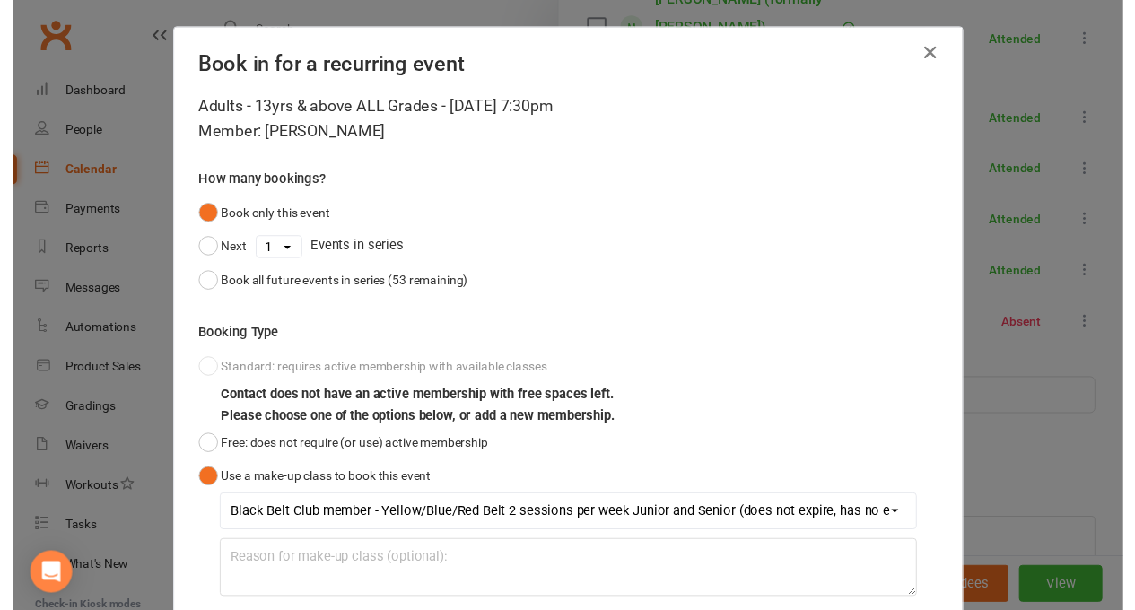
scroll to position [128, 0]
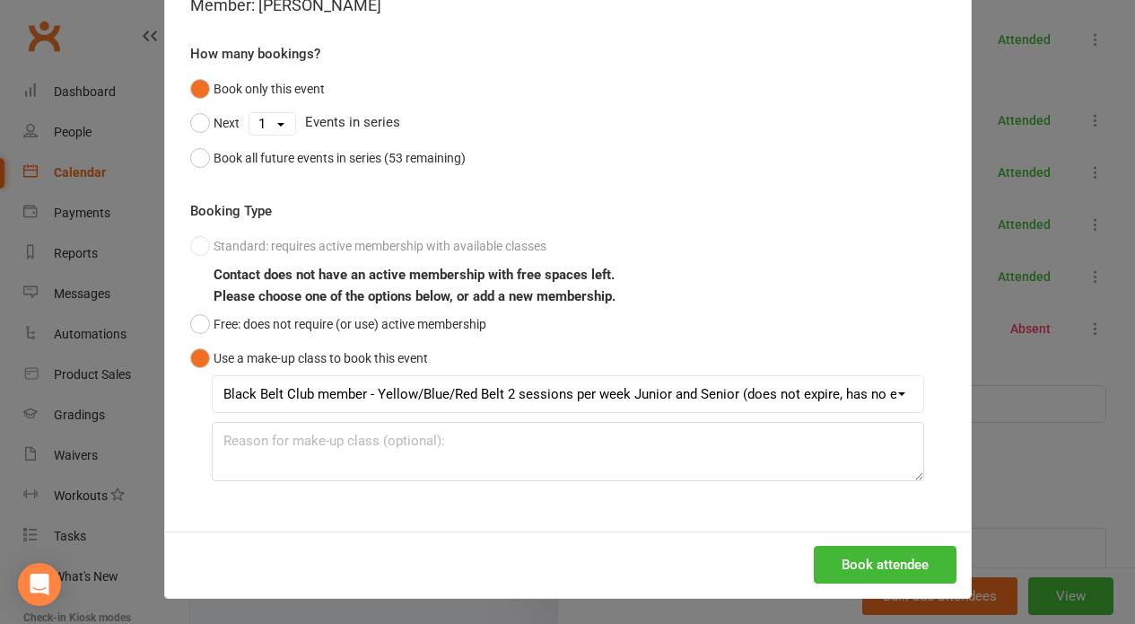
drag, startPoint x: 881, startPoint y: 560, endPoint x: 742, endPoint y: 454, distance: 174.8
click at [881, 560] on button "Book attendee" at bounding box center [885, 565] width 143 height 38
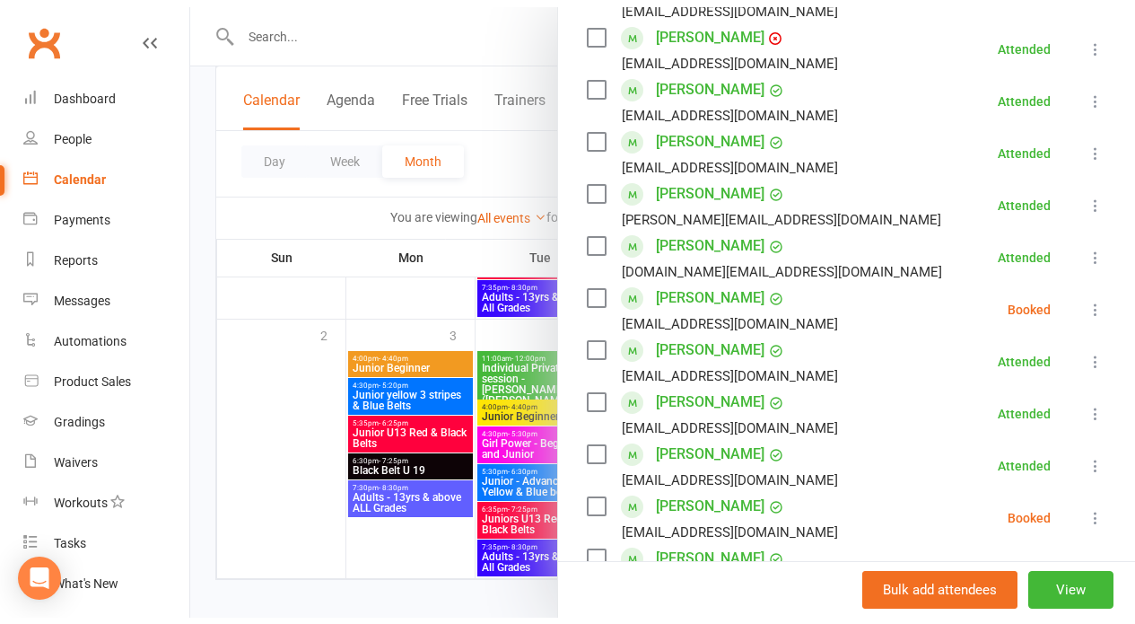
scroll to position [0, 0]
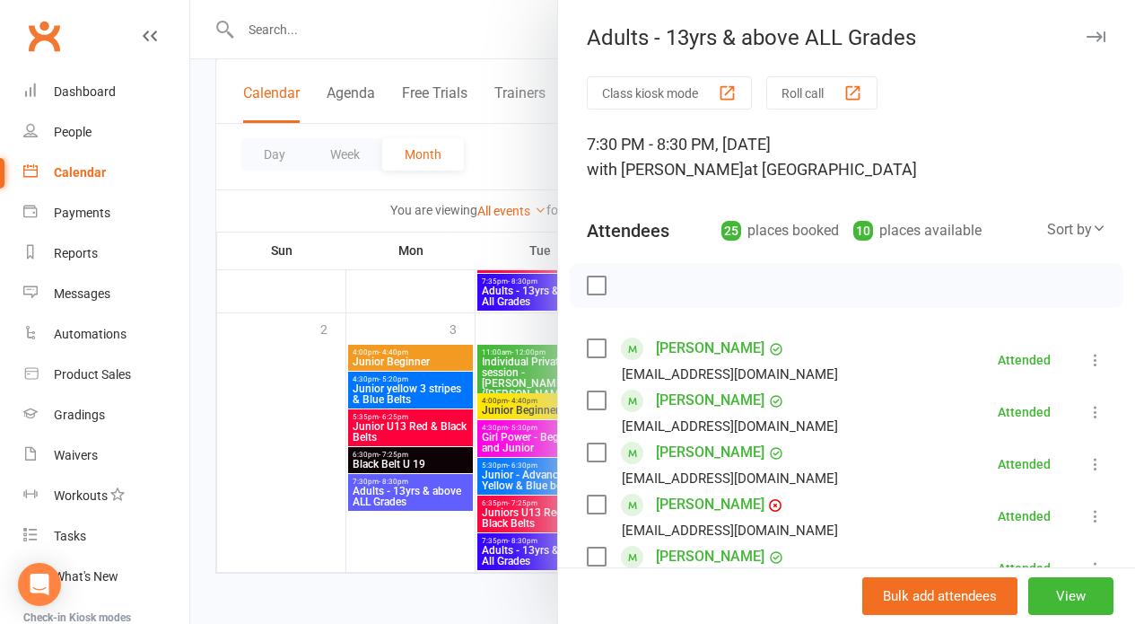
click at [782, 87] on button "Roll call" at bounding box center [821, 92] width 111 height 33
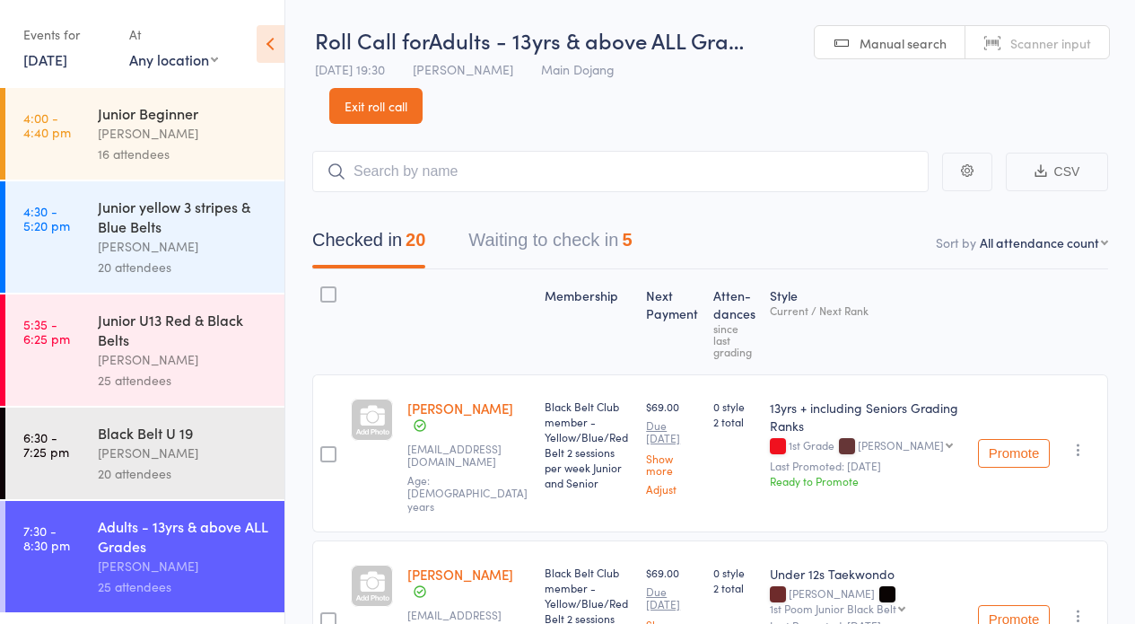
click at [503, 239] on button "Waiting to check in 5" at bounding box center [549, 245] width 163 height 48
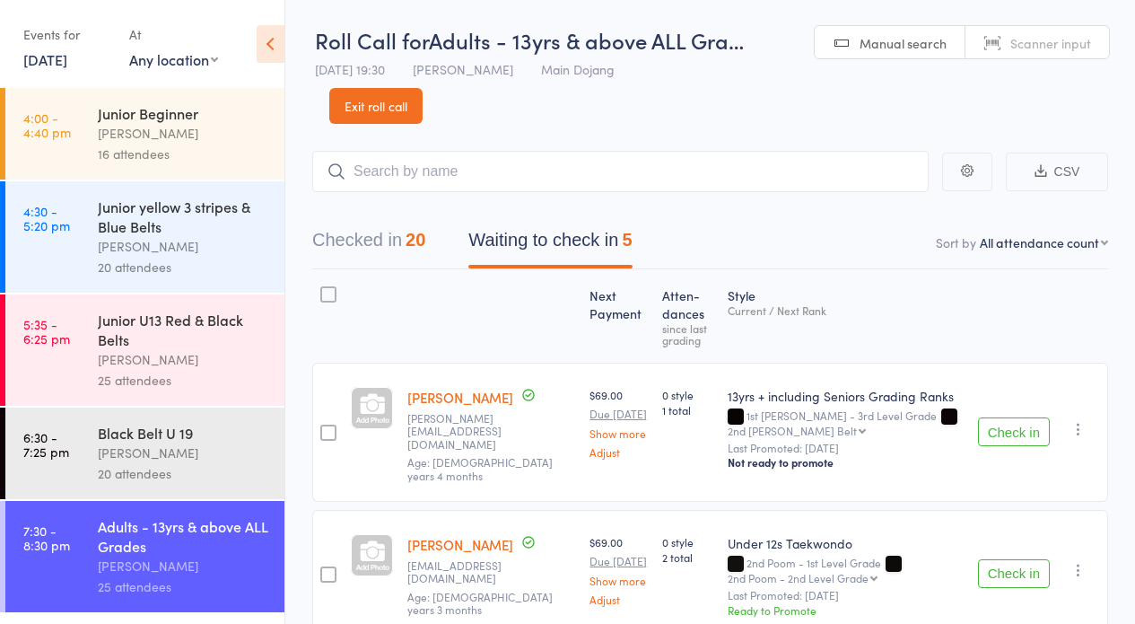
click at [1002, 417] on button "Check in" at bounding box center [1014, 431] width 72 height 29
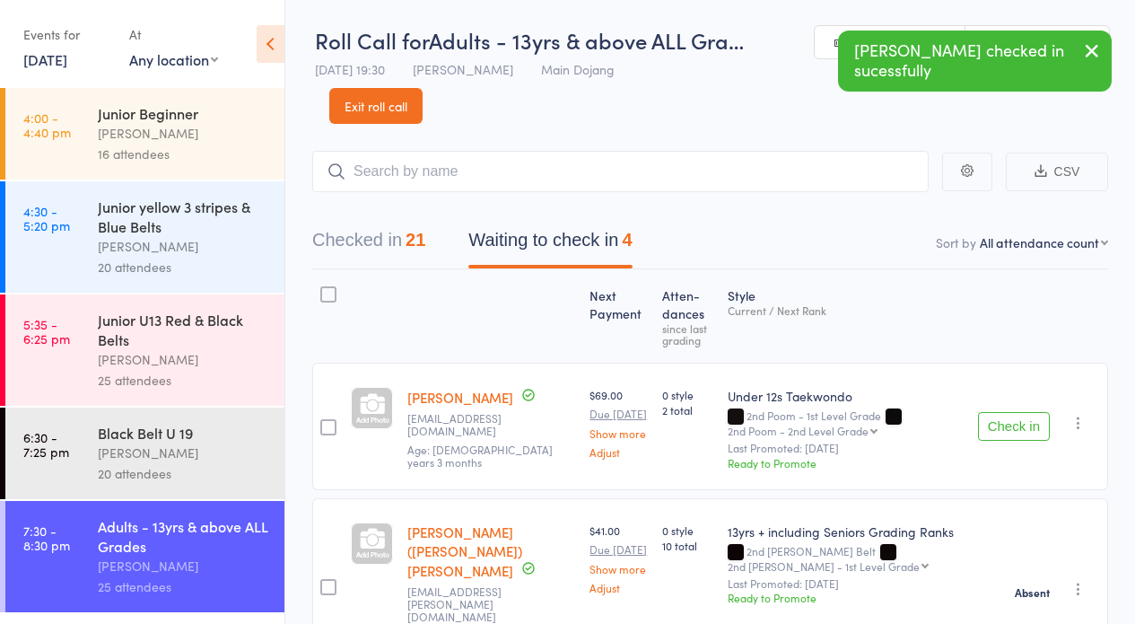
click at [1007, 416] on button "Check in" at bounding box center [1014, 426] width 72 height 29
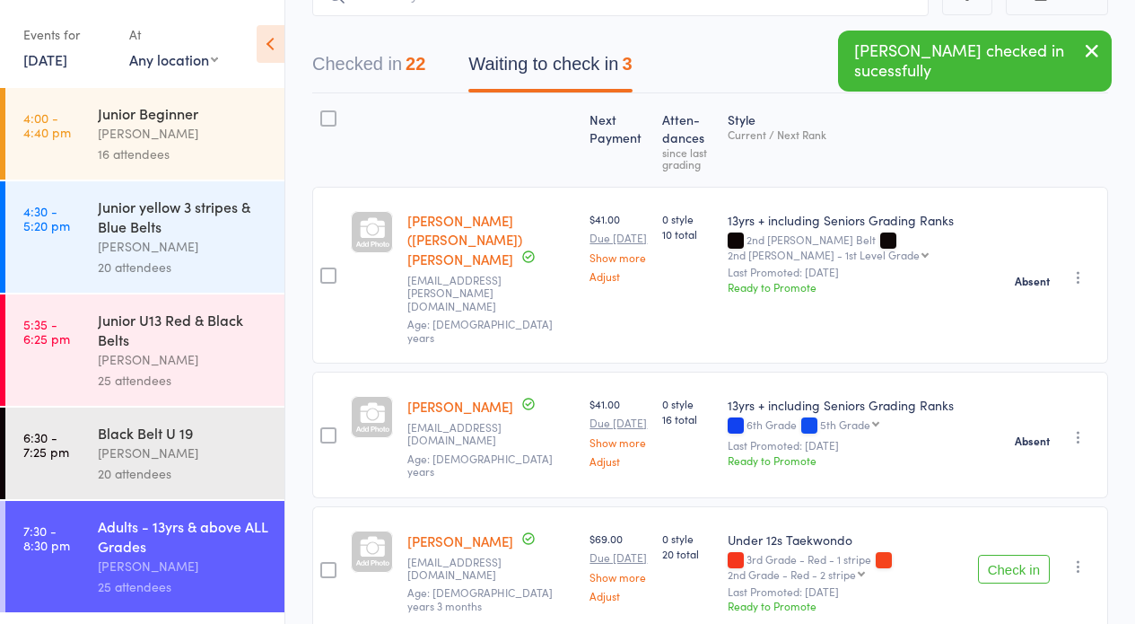
scroll to position [196, 0]
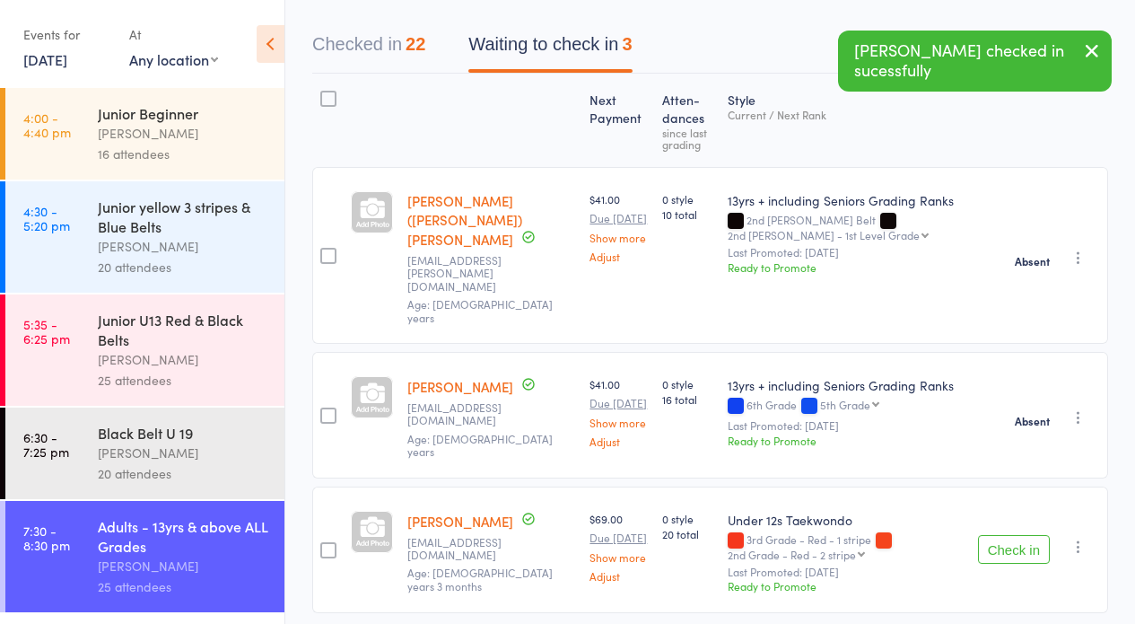
click at [1073, 538] on icon "button" at bounding box center [1079, 547] width 18 height 18
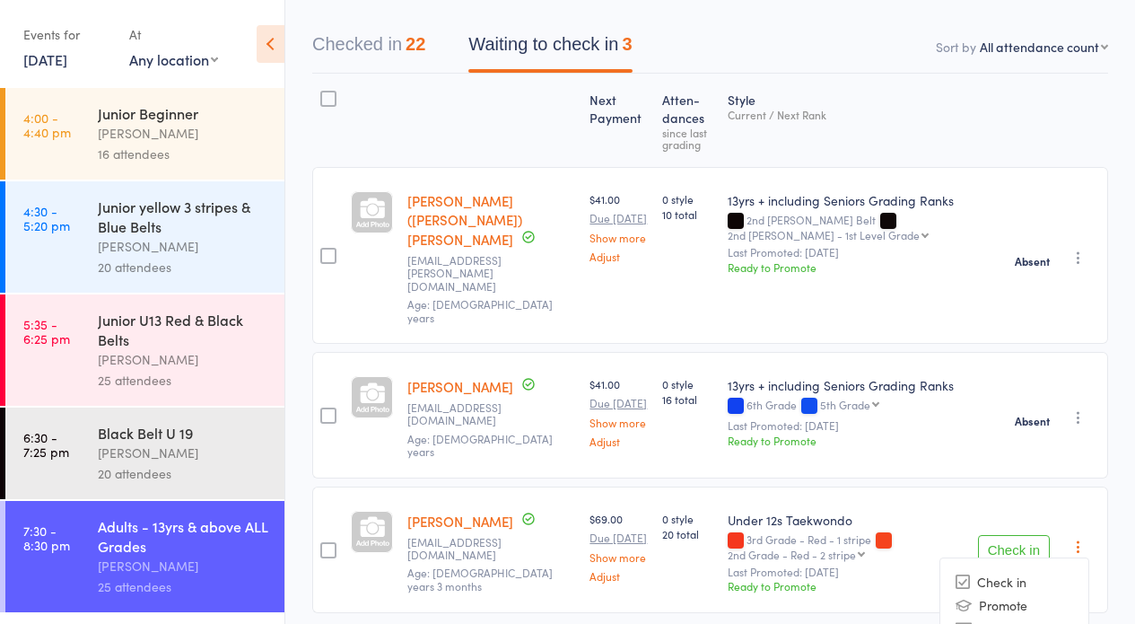
scroll to position [281, 0]
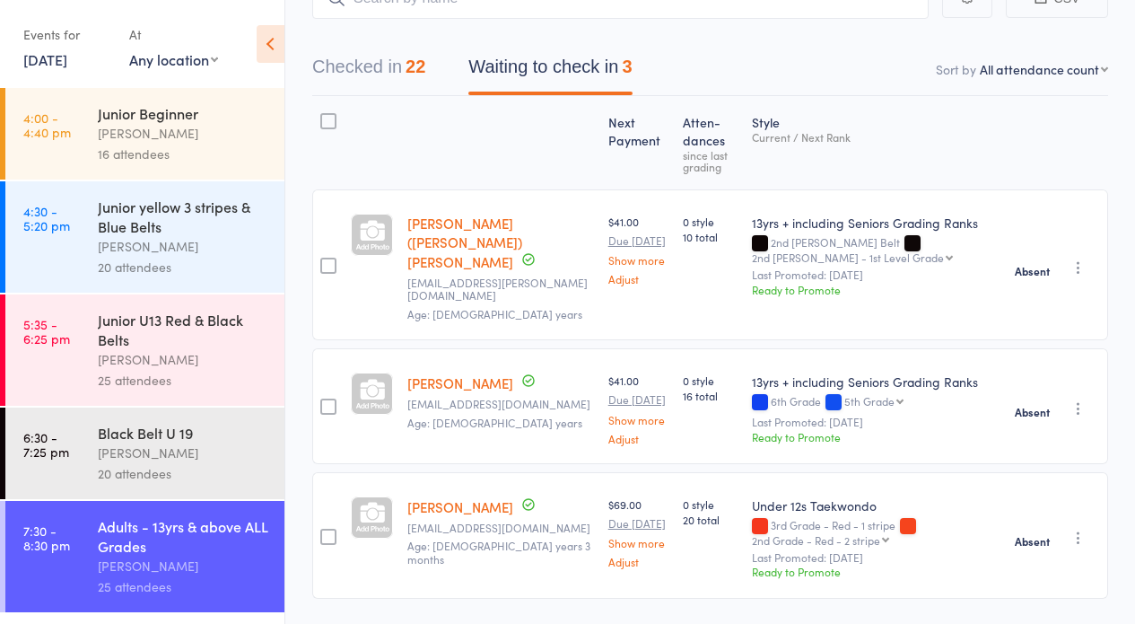
scroll to position [172, 0]
